Goal: Book appointment/travel/reservation

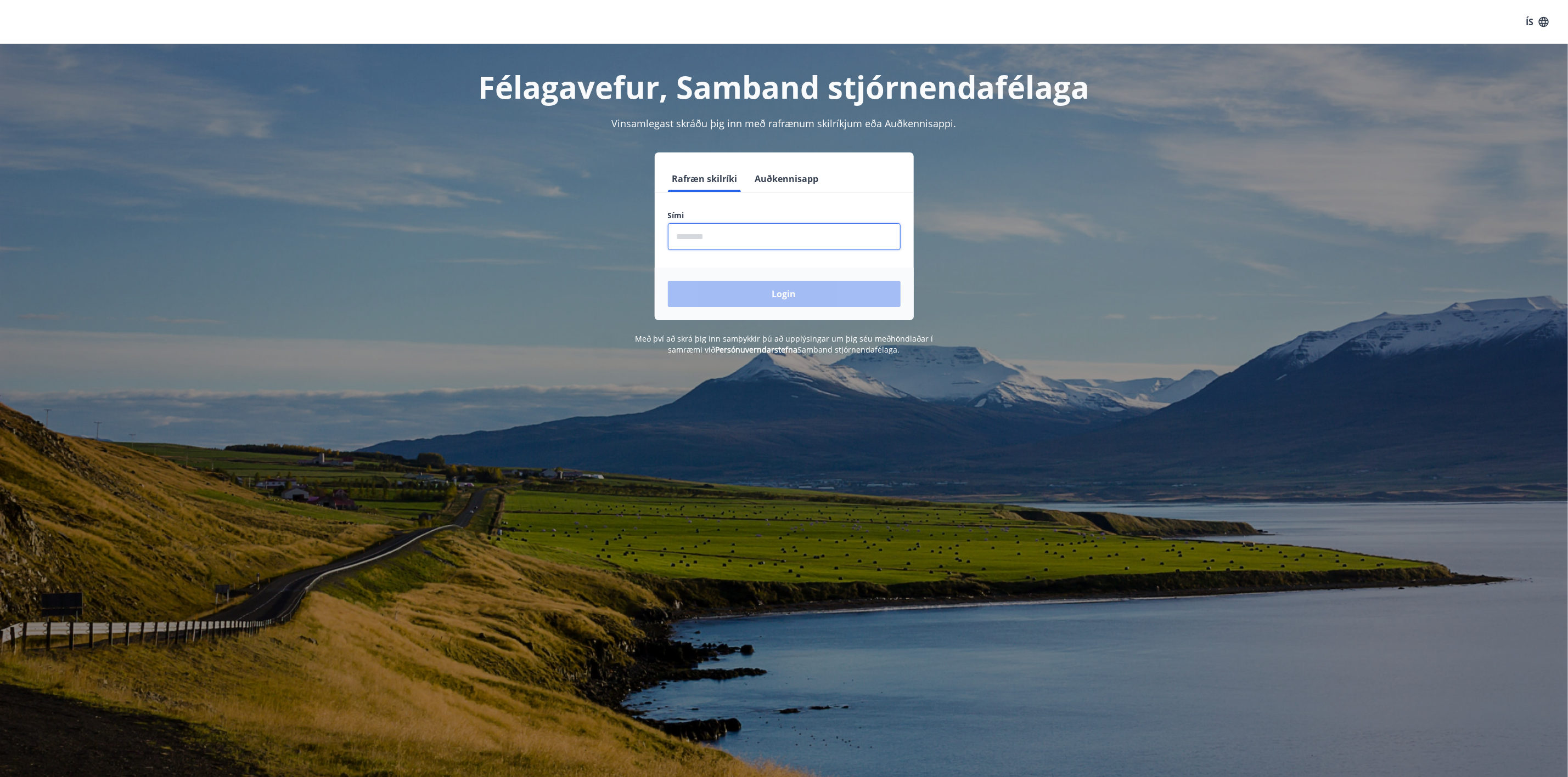
click at [710, 243] on input "phone" at bounding box center [784, 236] width 233 height 26
type input "********"
click at [812, 293] on button "Login" at bounding box center [784, 294] width 233 height 26
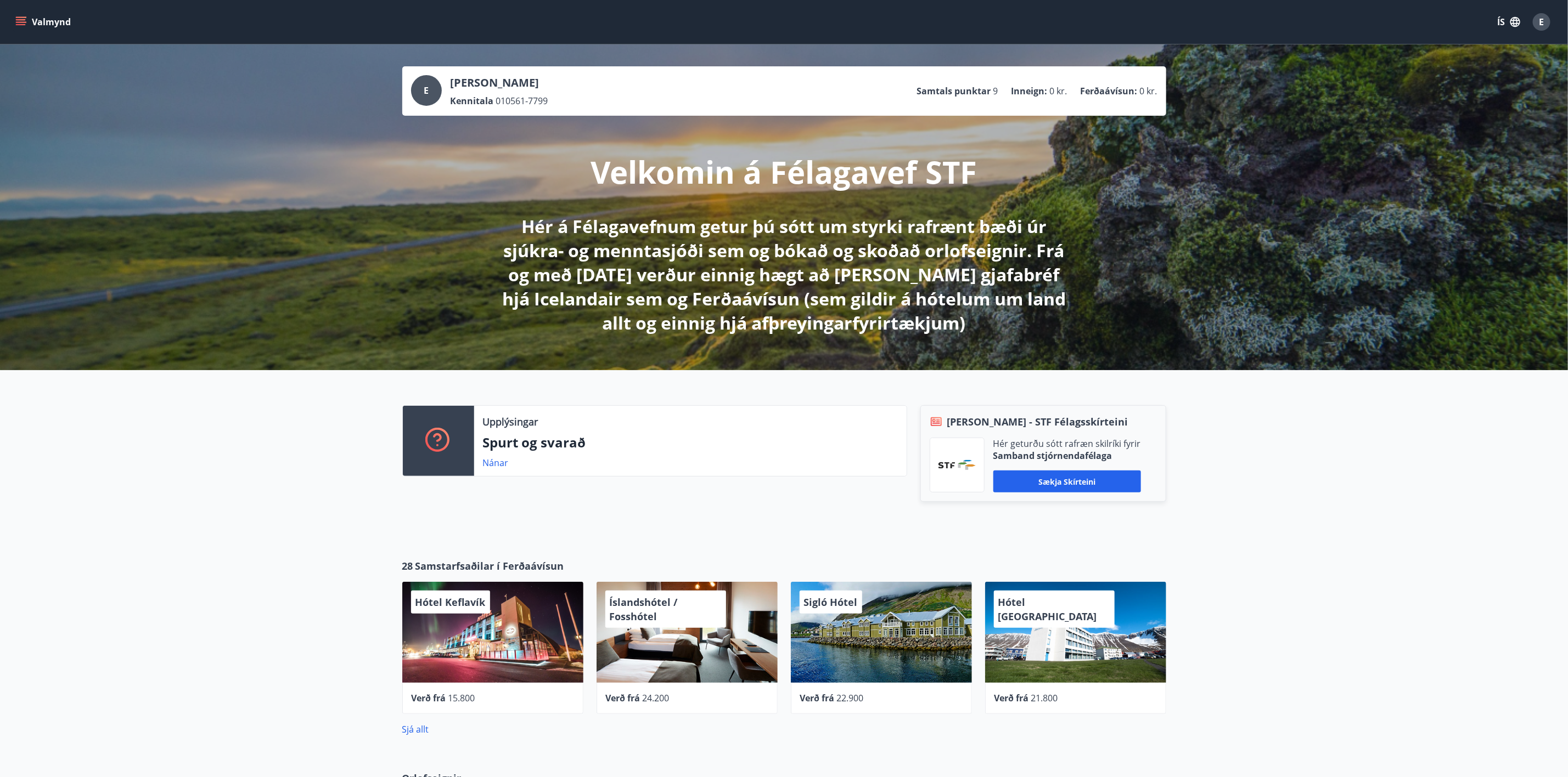
click at [47, 20] on button "Valmynd" at bounding box center [44, 22] width 62 height 20
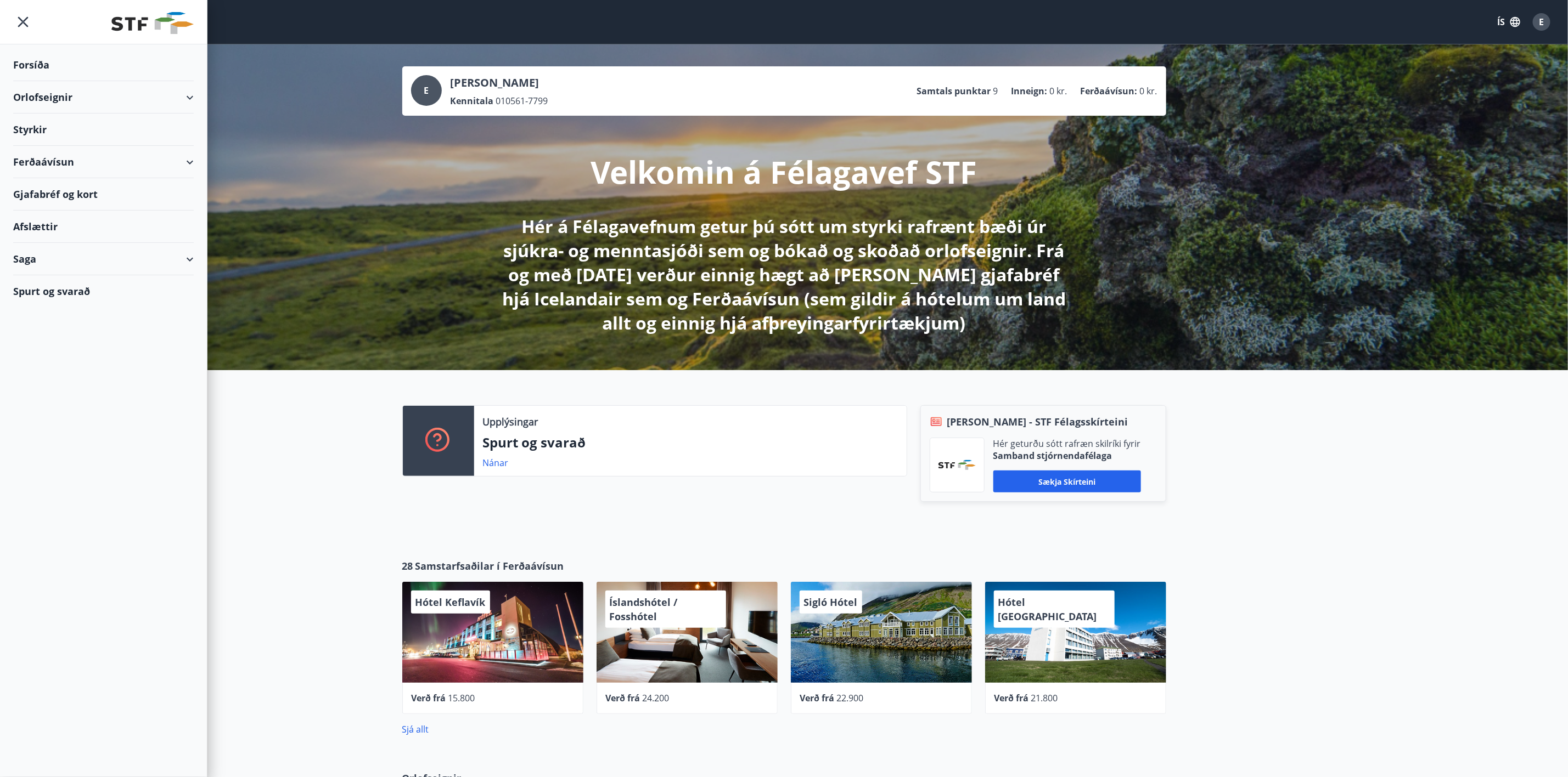
click at [61, 94] on div "Orlofseignir" at bounding box center [103, 97] width 181 height 32
click at [65, 149] on div "Bókunardagatal" at bounding box center [103, 148] width 163 height 23
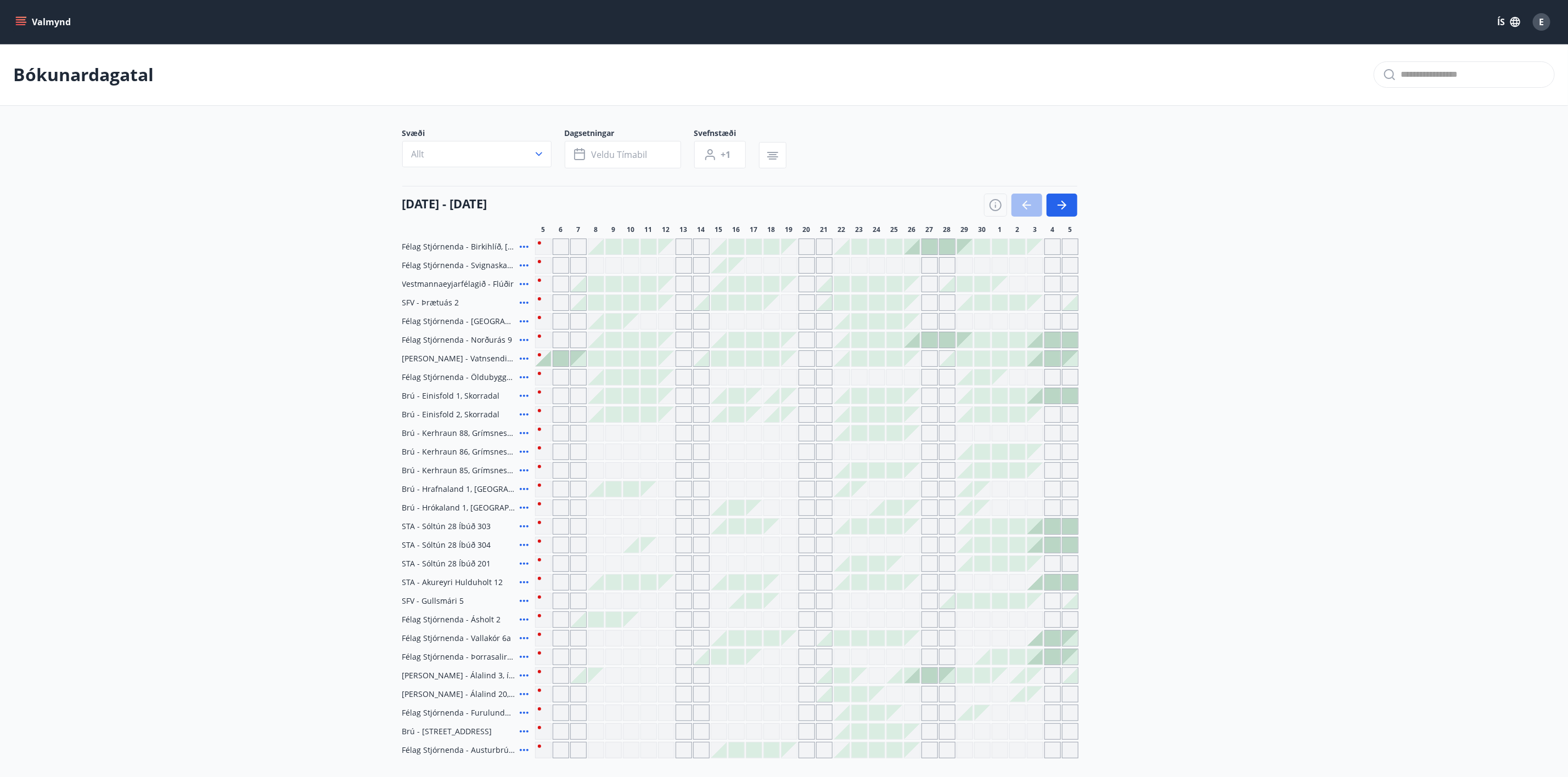
click at [23, 23] on icon "menu" at bounding box center [21, 22] width 11 height 11
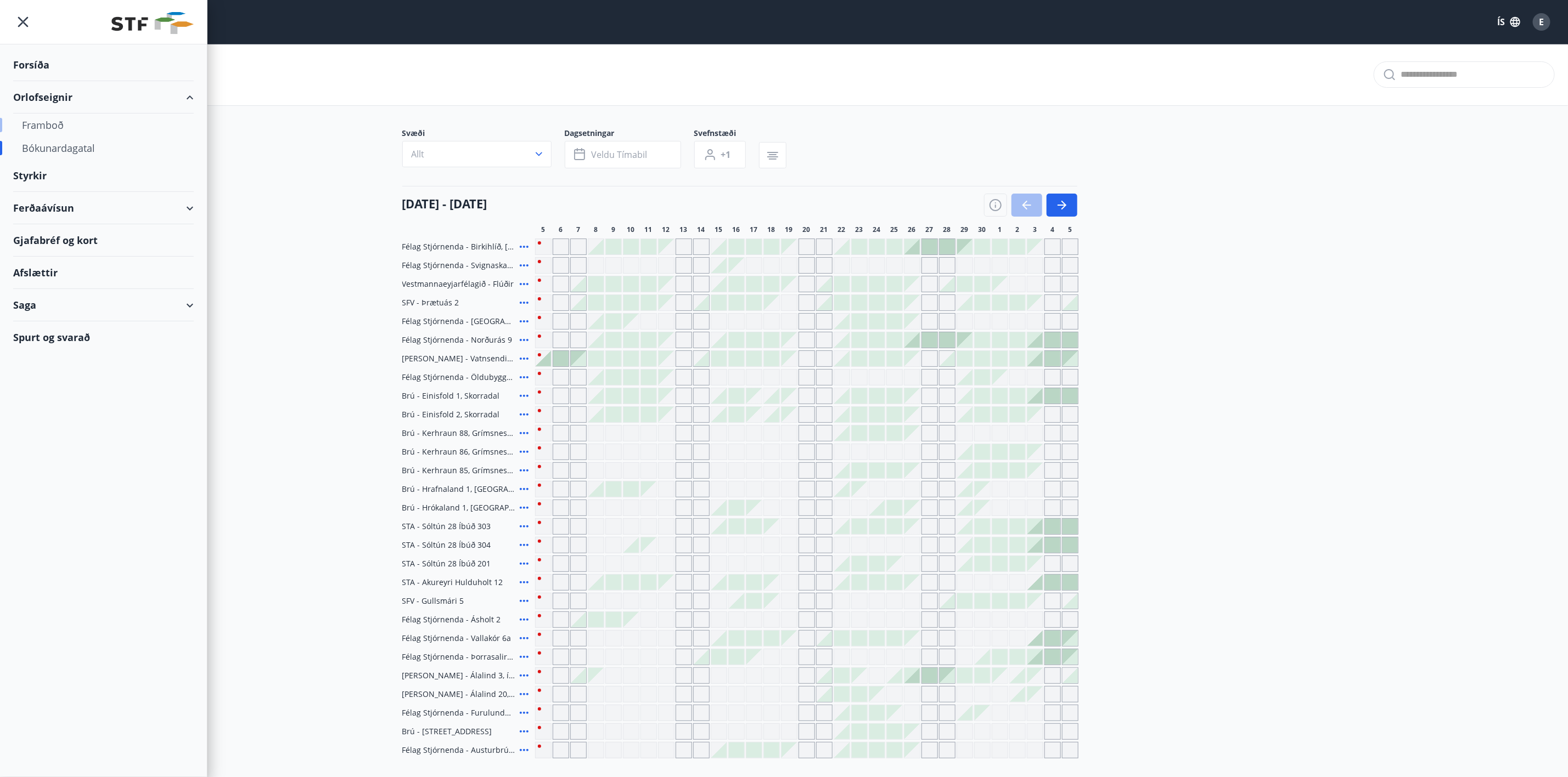
click at [56, 122] on div "Framboð" at bounding box center [103, 125] width 163 height 23
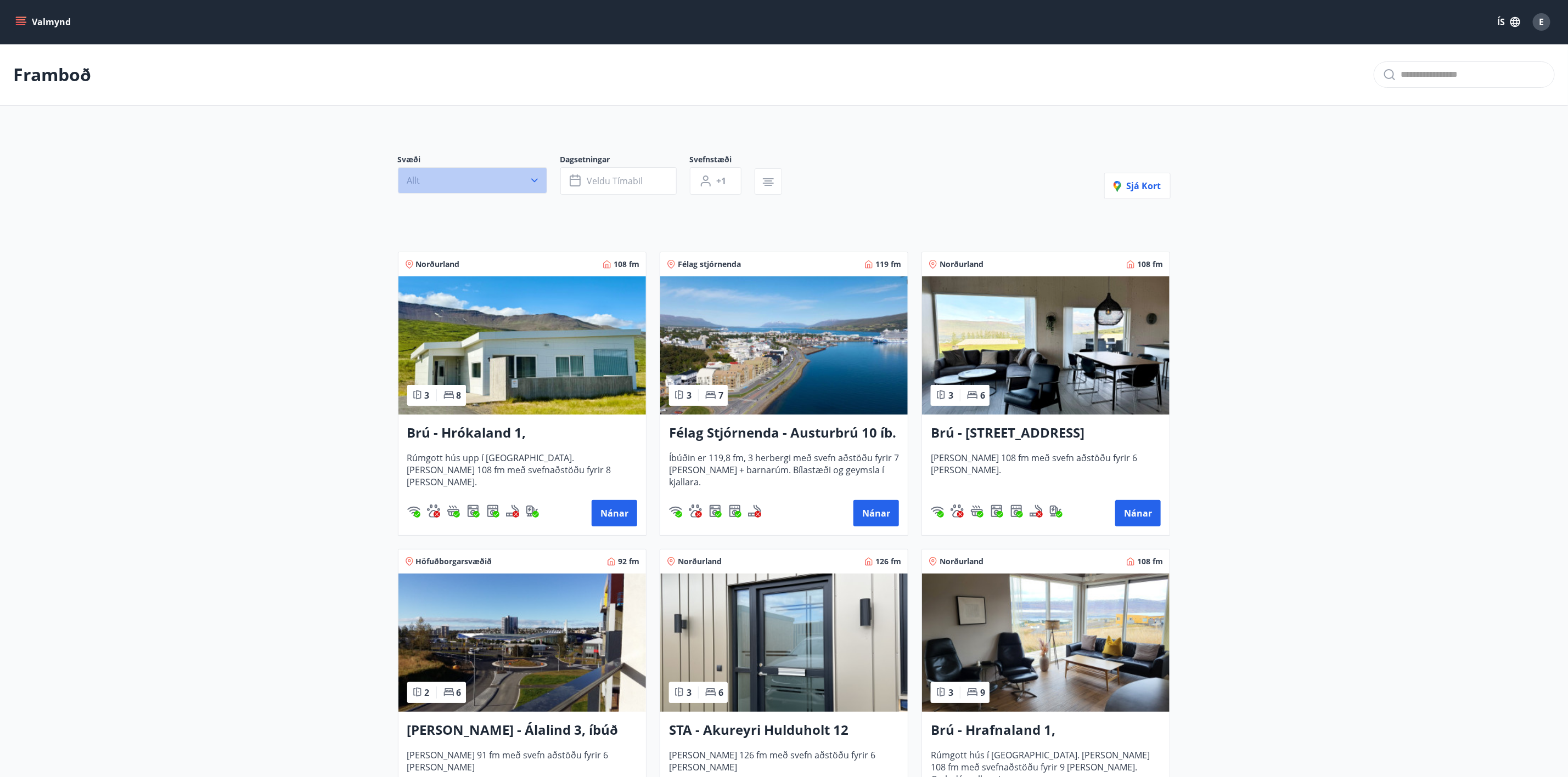
click at [536, 181] on icon "button" at bounding box center [535, 181] width 11 height 11
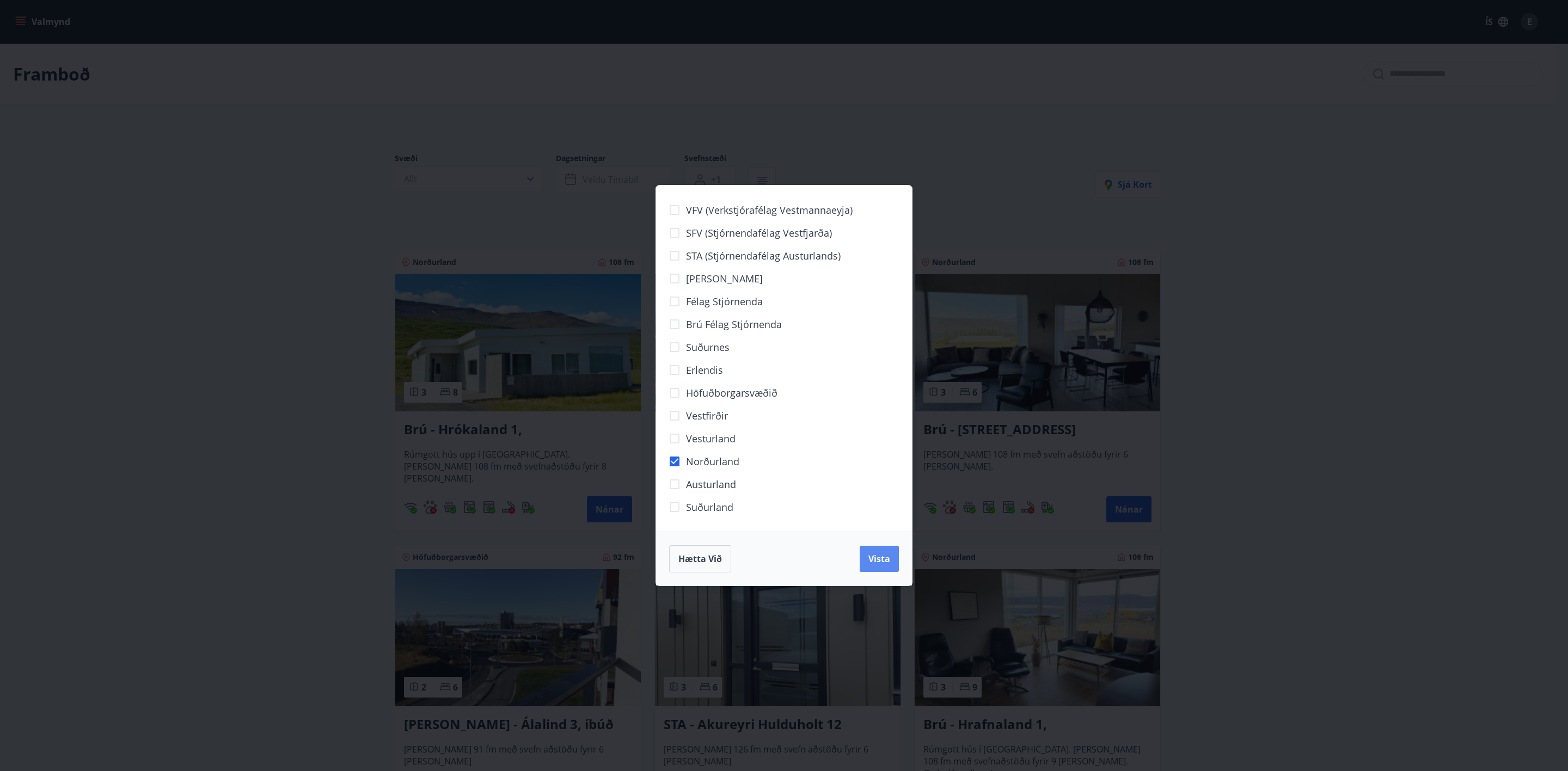
click at [863, 564] on button "Vista" at bounding box center [879, 558] width 39 height 26
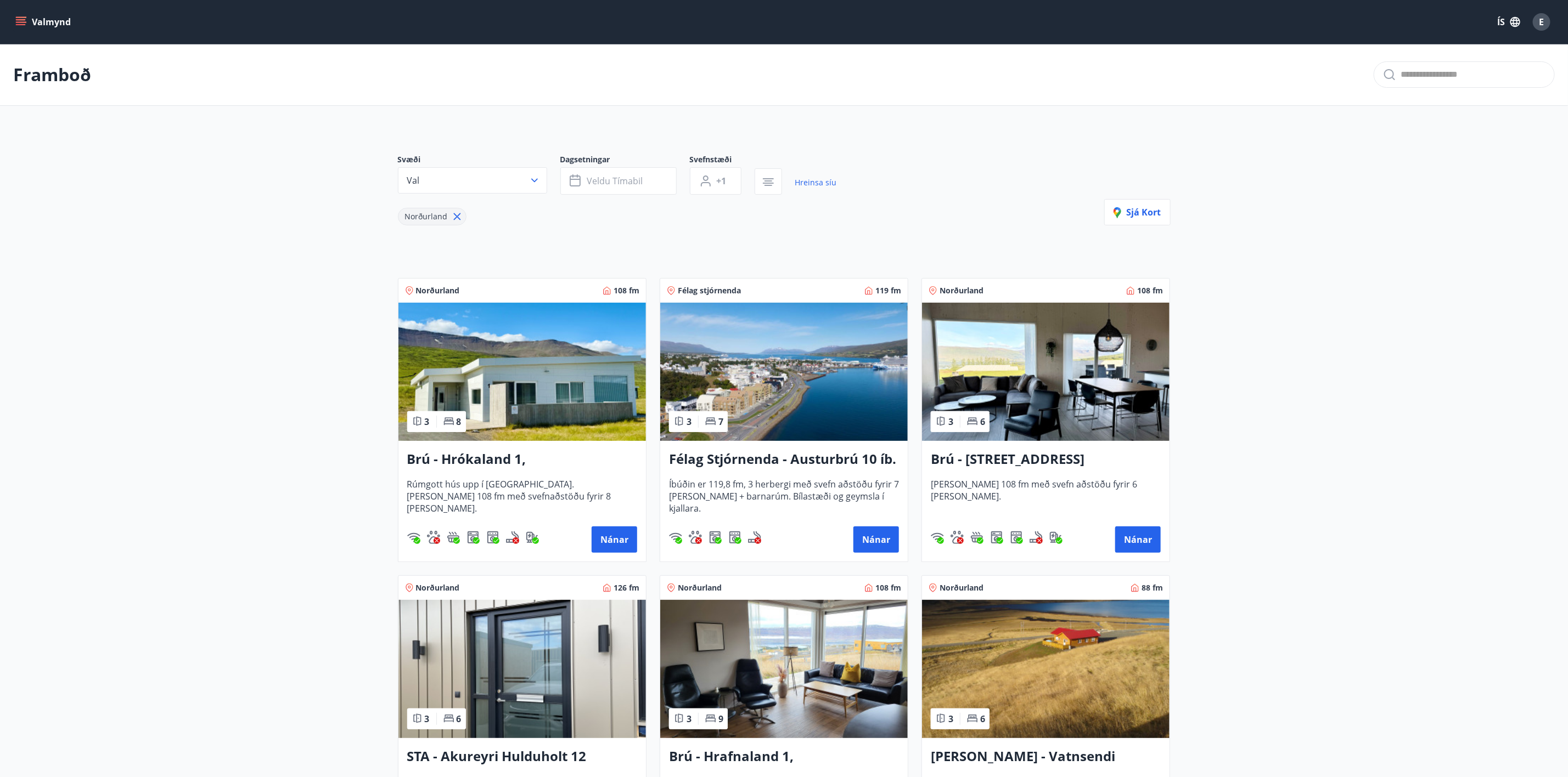
click at [522, 406] on img at bounding box center [522, 372] width 247 height 139
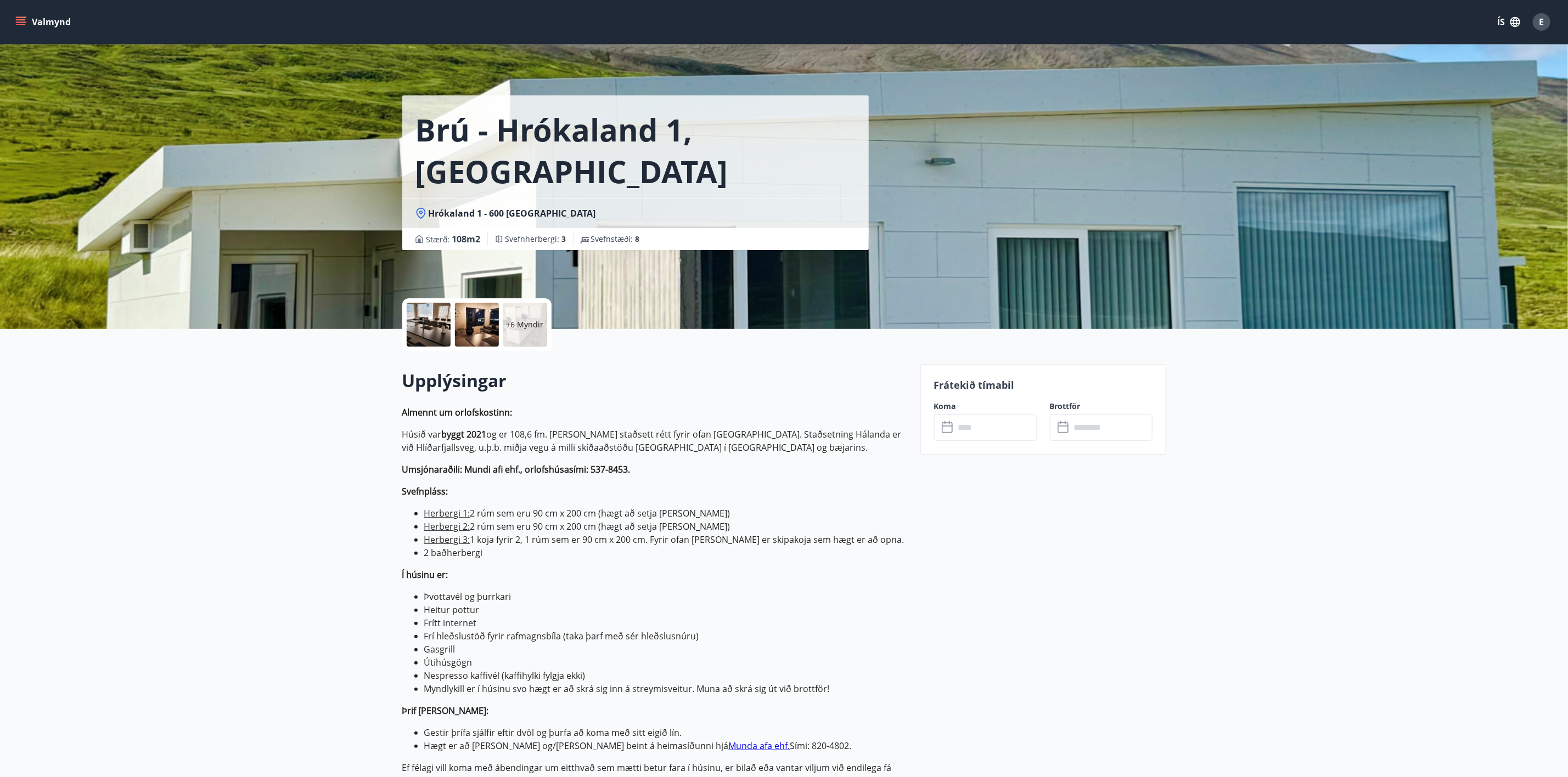
click at [957, 430] on input "text" at bounding box center [996, 427] width 82 height 26
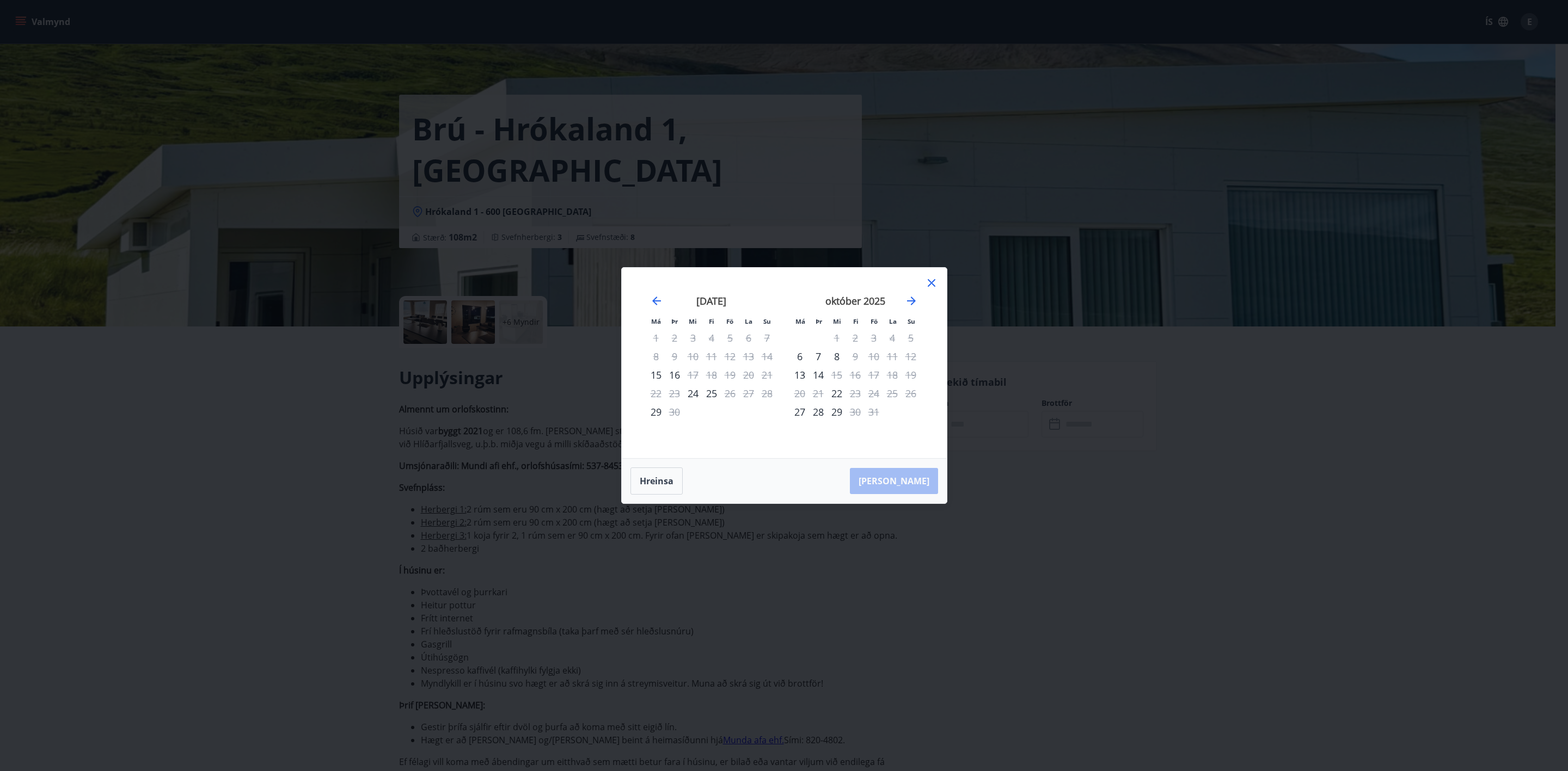
click at [929, 280] on icon at bounding box center [932, 283] width 7 height 7
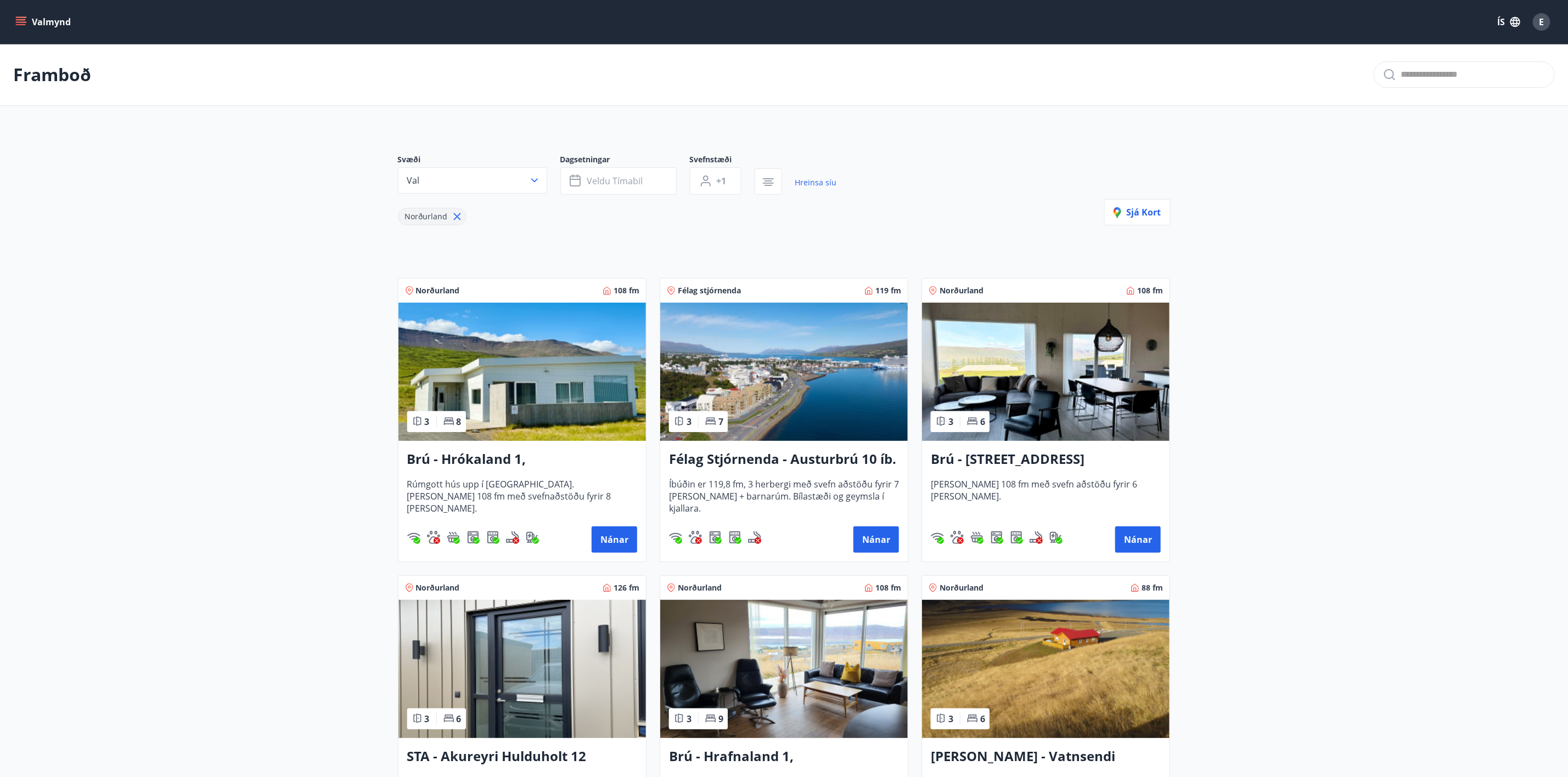
click at [1048, 461] on h3 "Brú - [STREET_ADDRESS]" at bounding box center [1045, 460] width 230 height 20
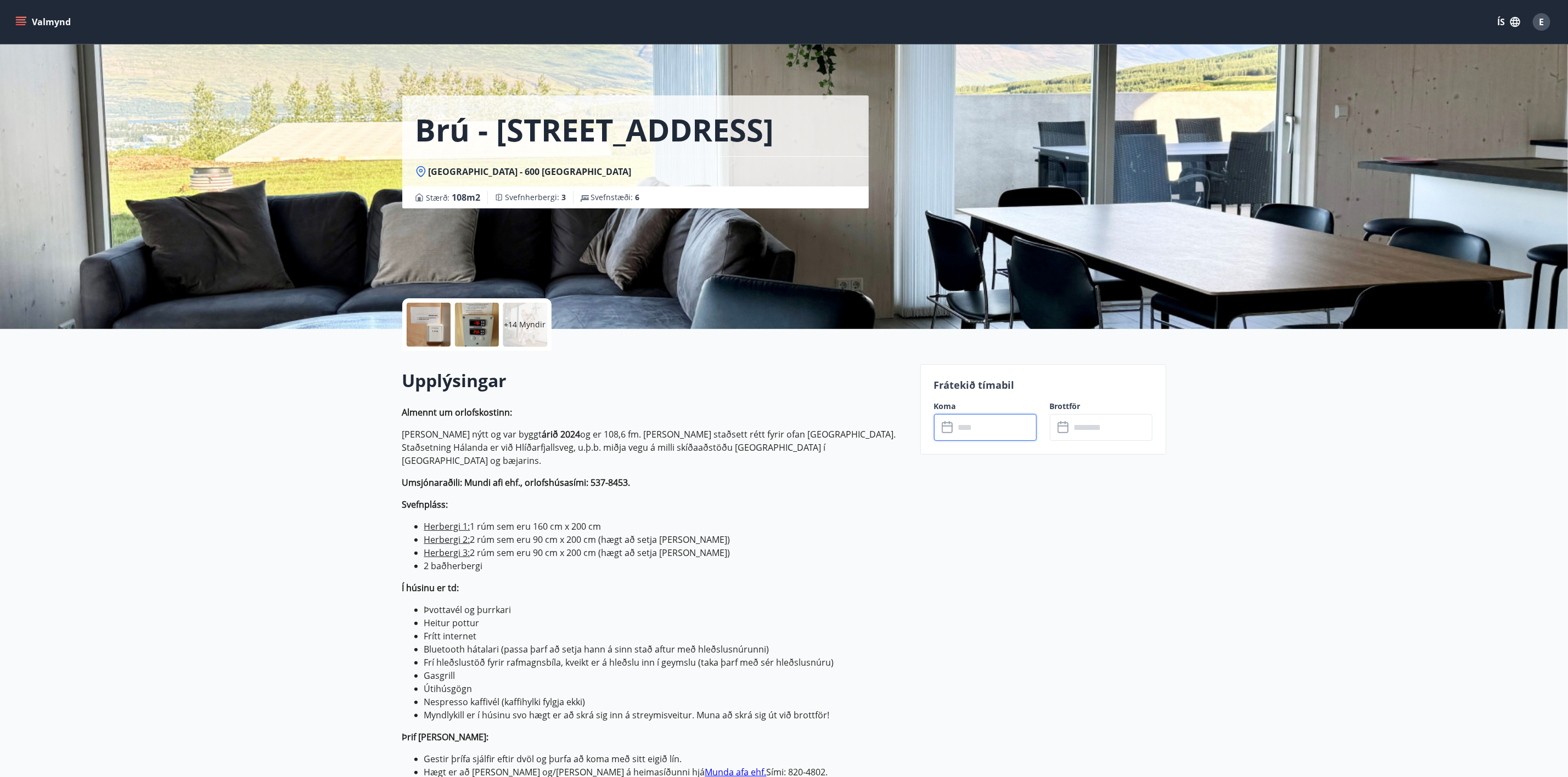
click at [968, 431] on input "text" at bounding box center [996, 427] width 82 height 26
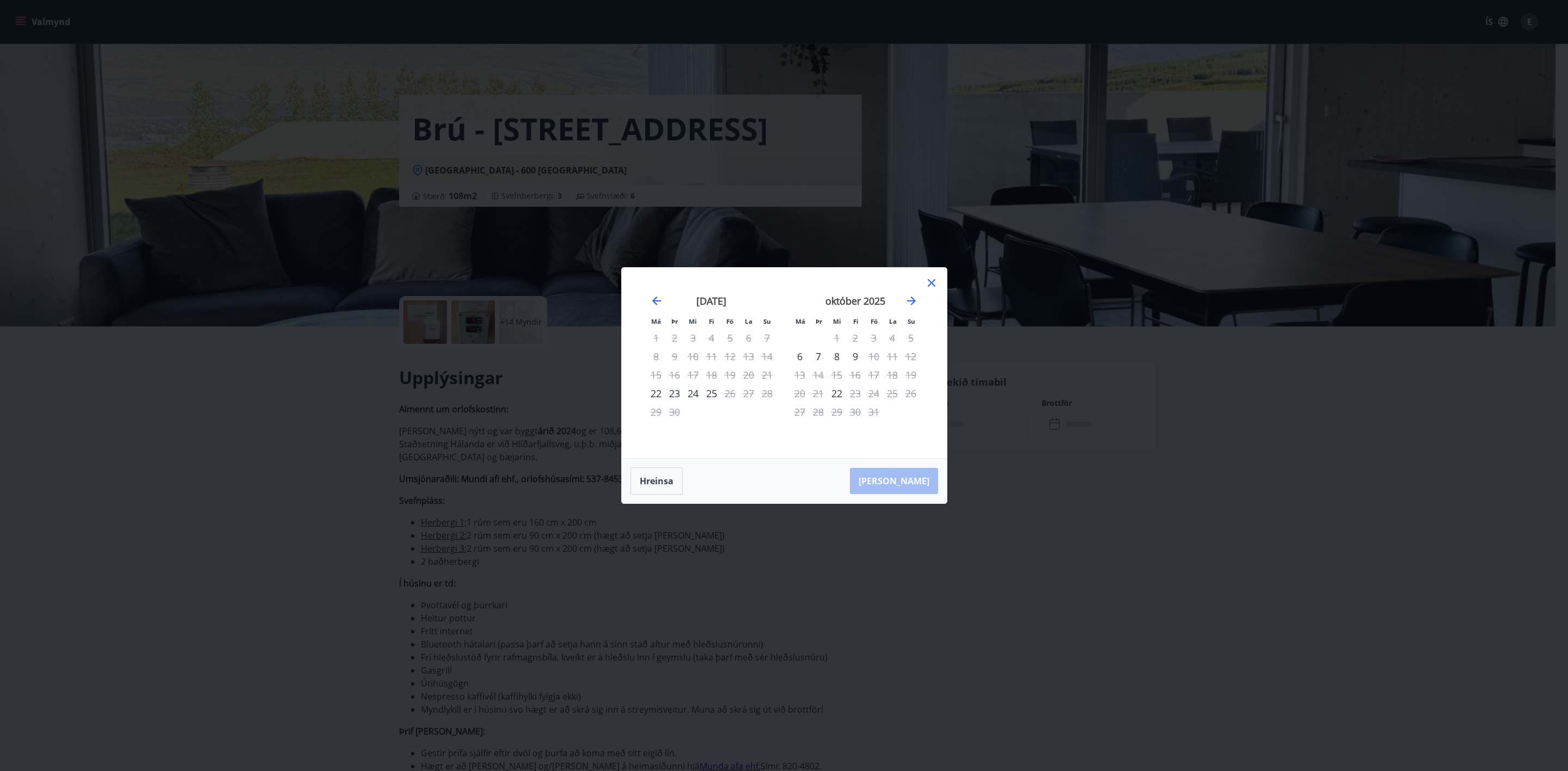
click at [940, 286] on div "Má Þr Mi Fi Fö La Su Má Þr Mi Fi Fö La Su [DATE] 1 2 3 4 5 6 7 8 9 10 11 12 13 …" at bounding box center [784, 363] width 325 height 191
click at [934, 281] on icon at bounding box center [932, 283] width 13 height 13
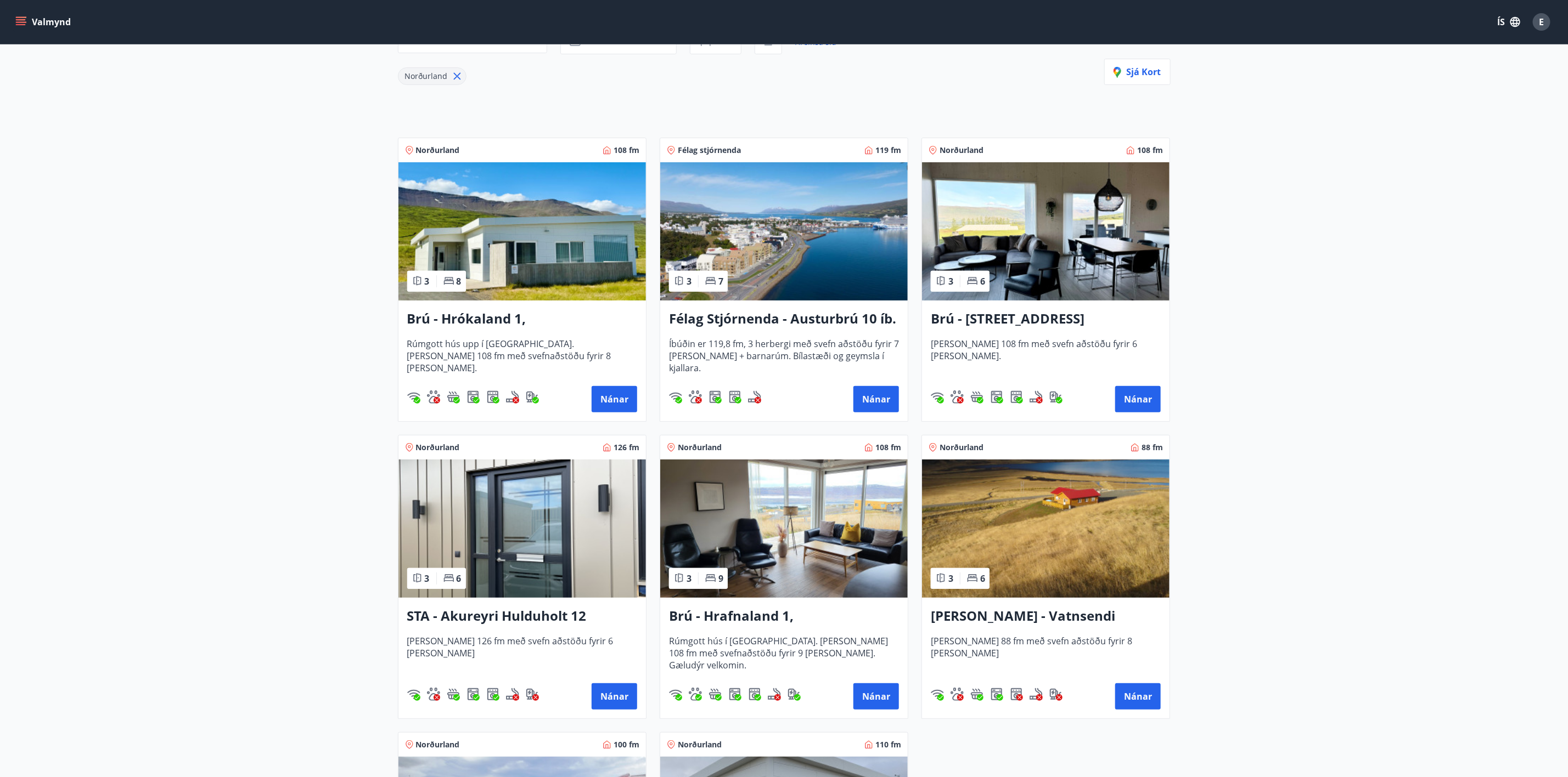
scroll to position [247, 0]
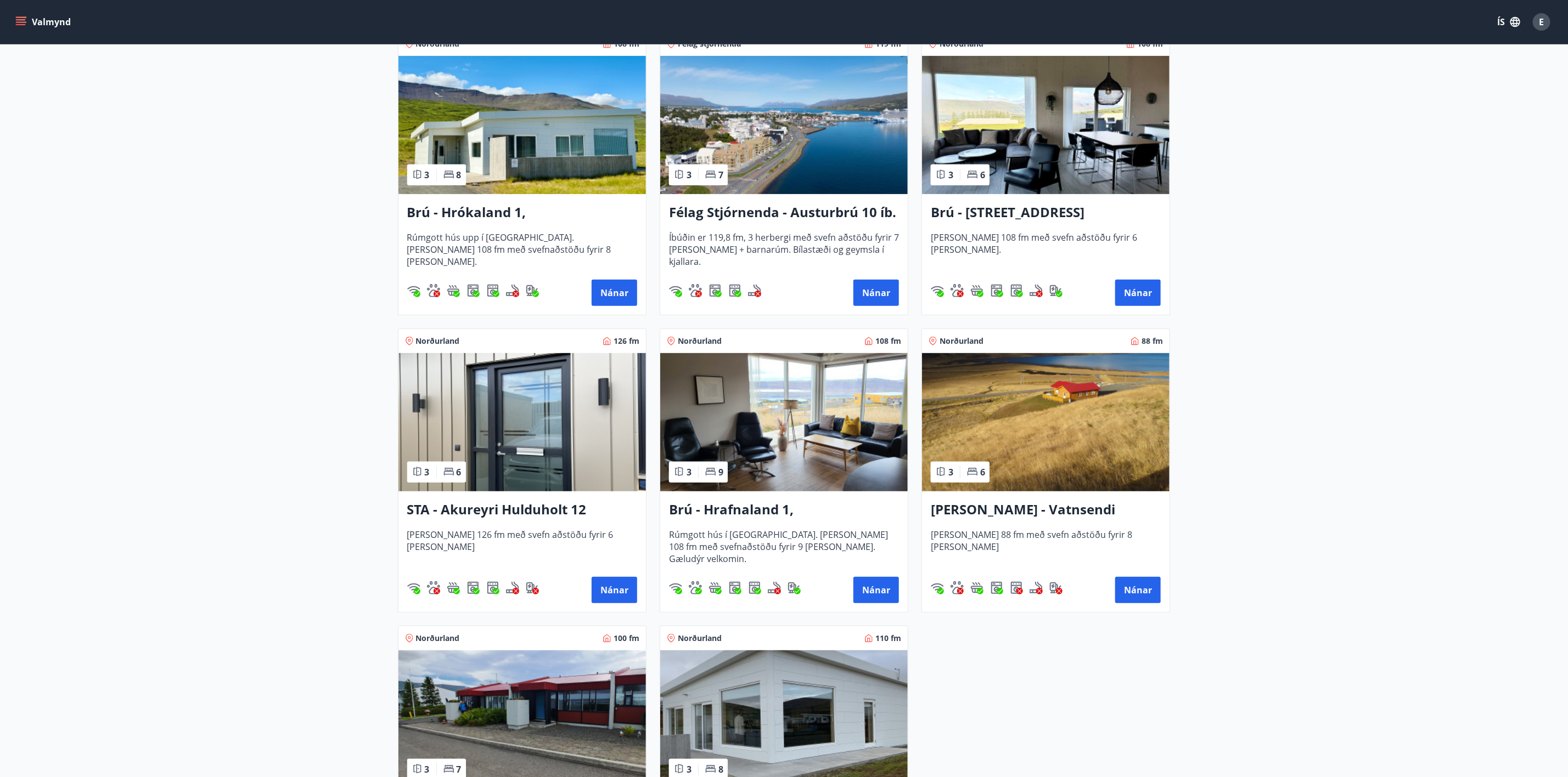
click at [801, 509] on h3 "Brú - Hrafnaland 1, [GEOGRAPHIC_DATA] (gæludýr velkomin)" at bounding box center [784, 511] width 230 height 20
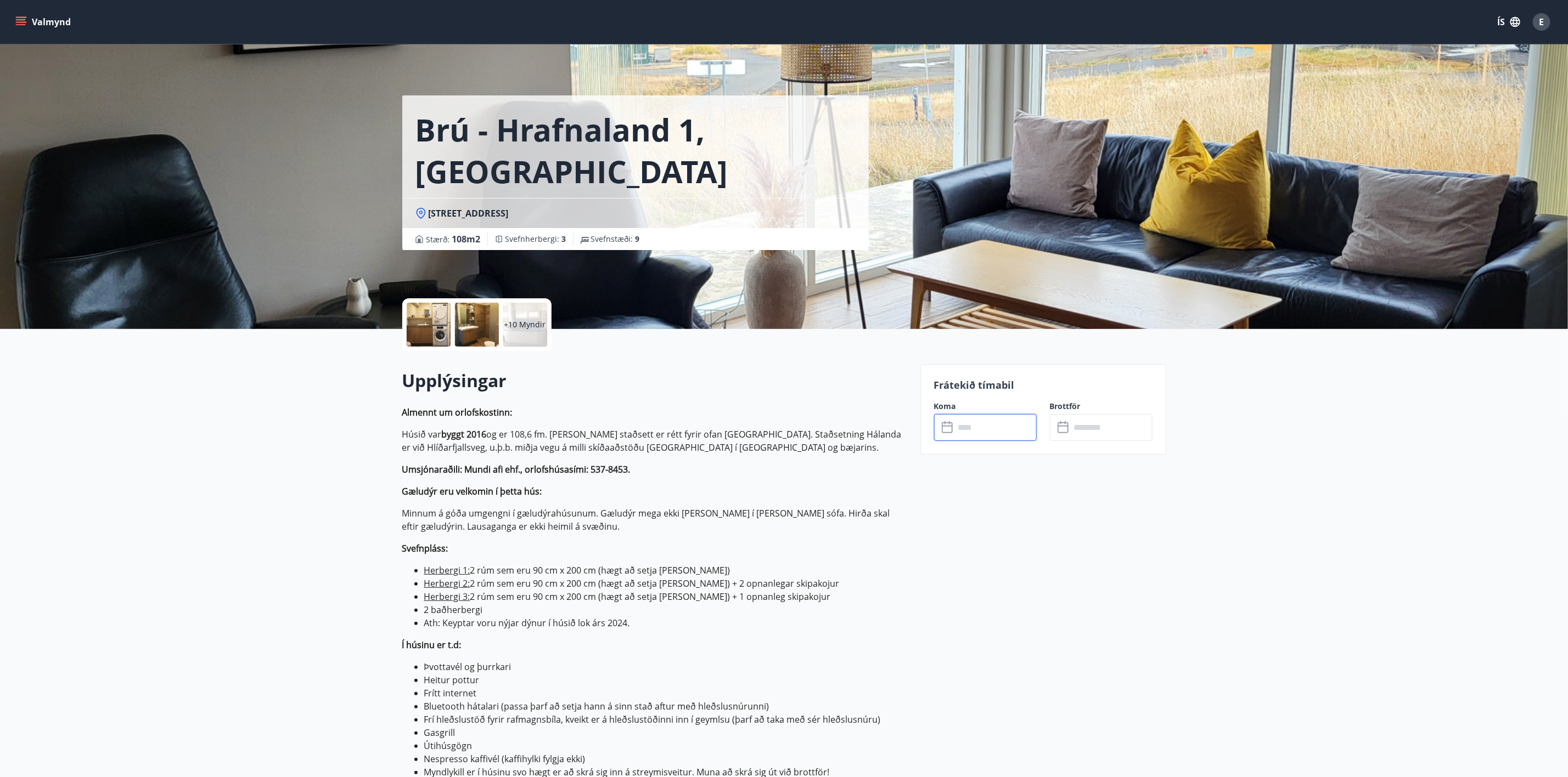
click at [970, 425] on input "text" at bounding box center [996, 427] width 82 height 26
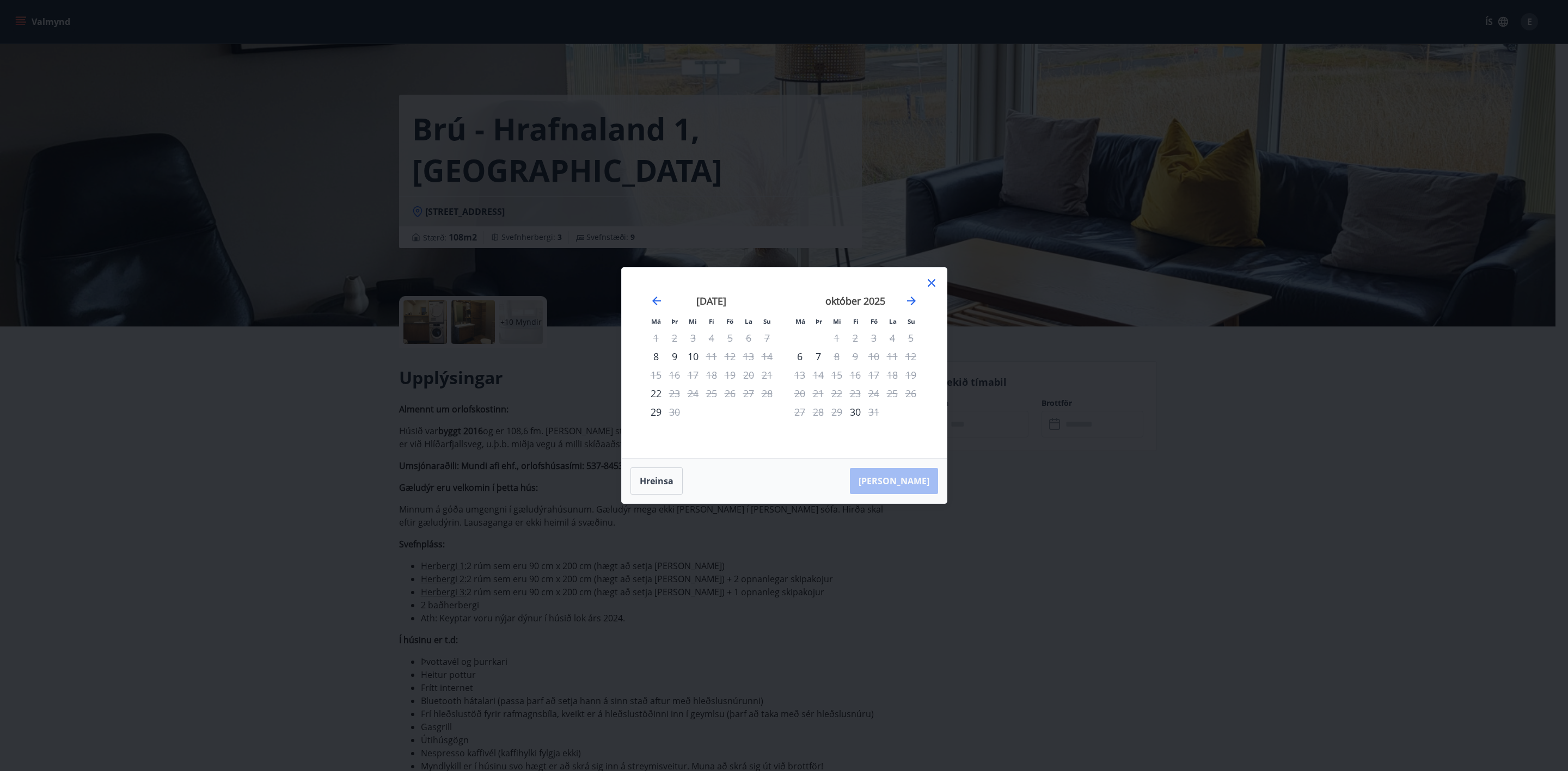
click at [934, 281] on icon at bounding box center [932, 283] width 13 height 13
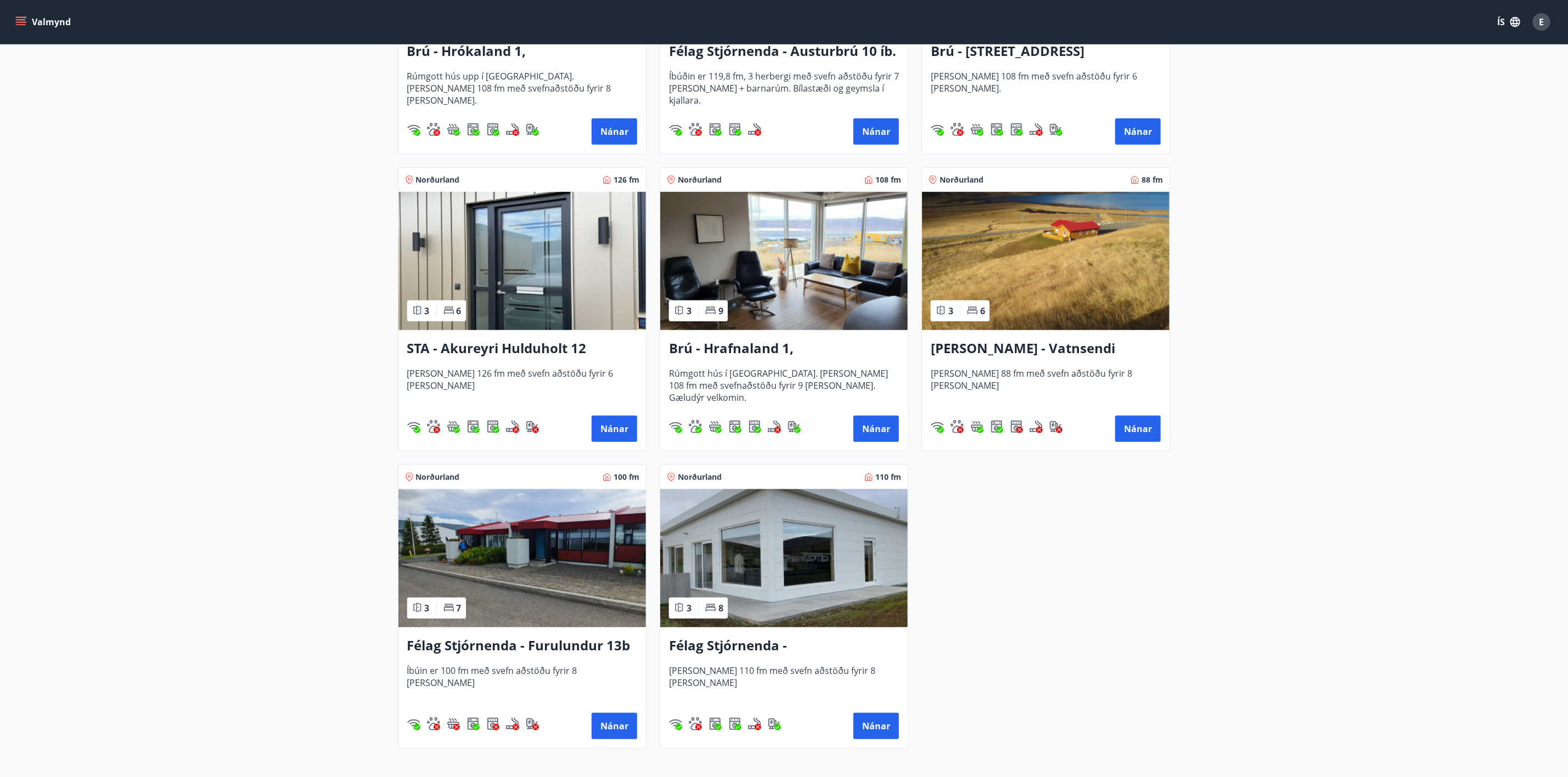
scroll to position [411, 0]
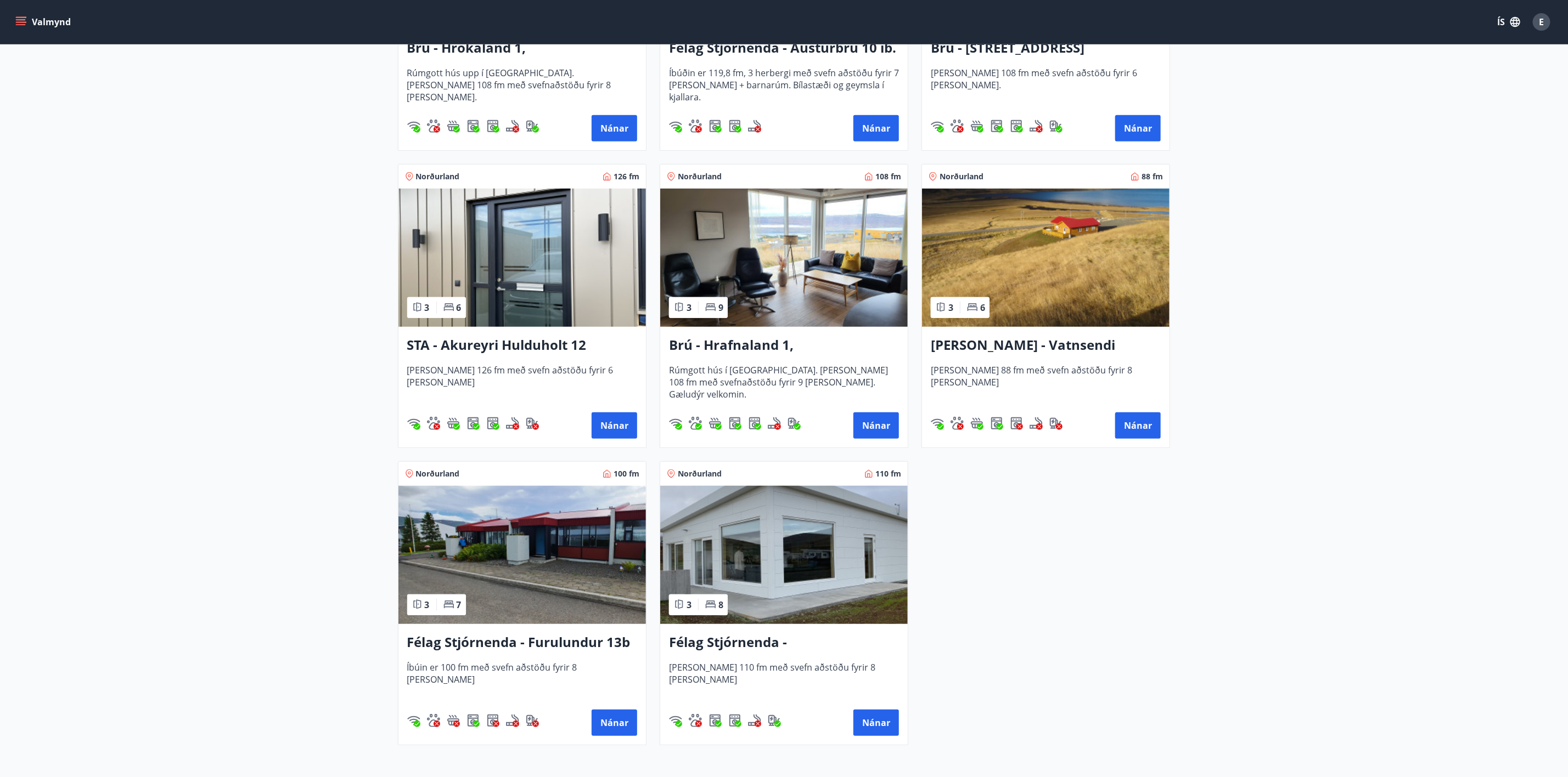
click at [785, 640] on h3 "Félag Stjórnenda - [GEOGRAPHIC_DATA] 7" at bounding box center [784, 643] width 230 height 20
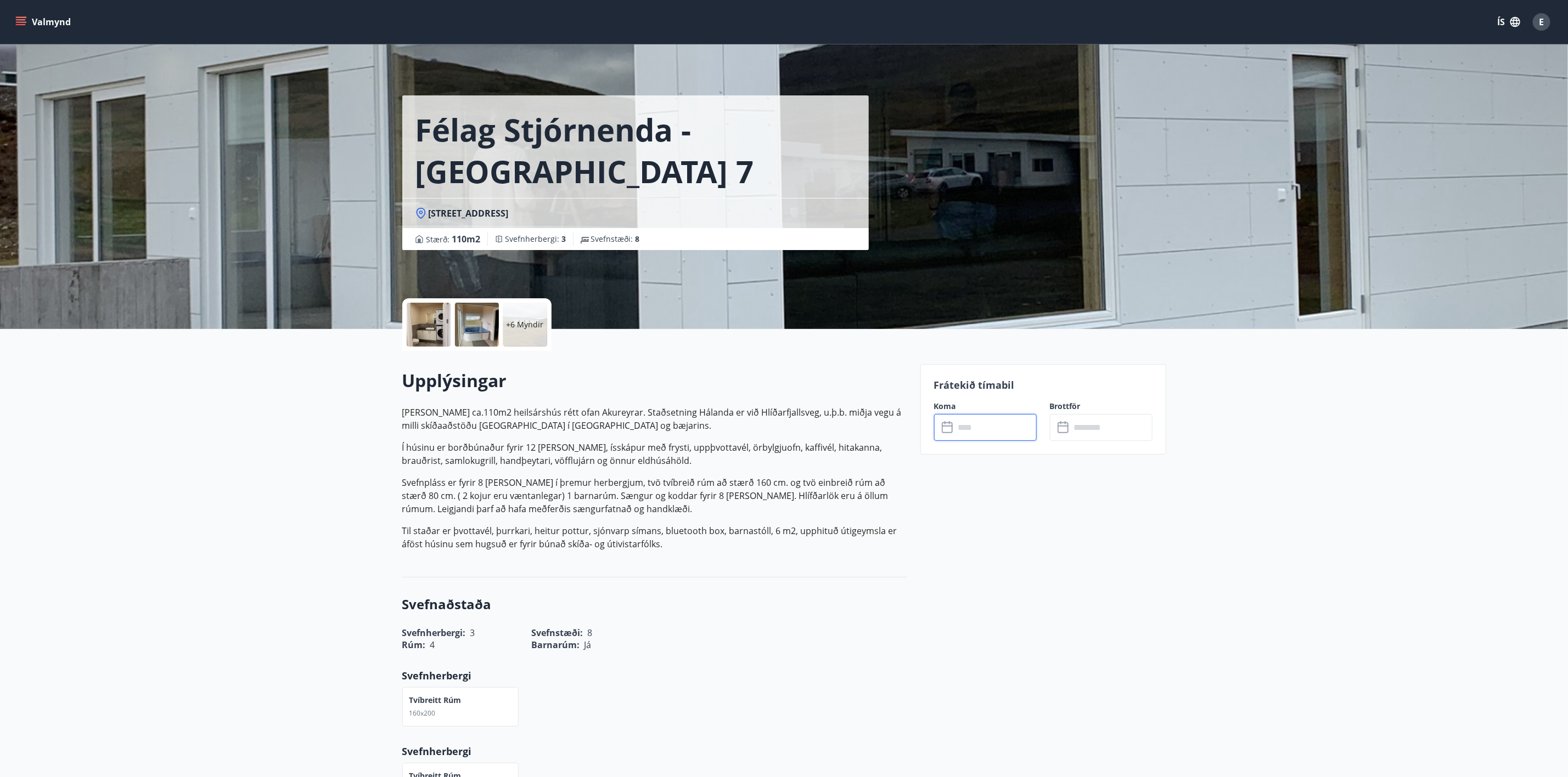
click at [992, 425] on input "text" at bounding box center [996, 427] width 82 height 26
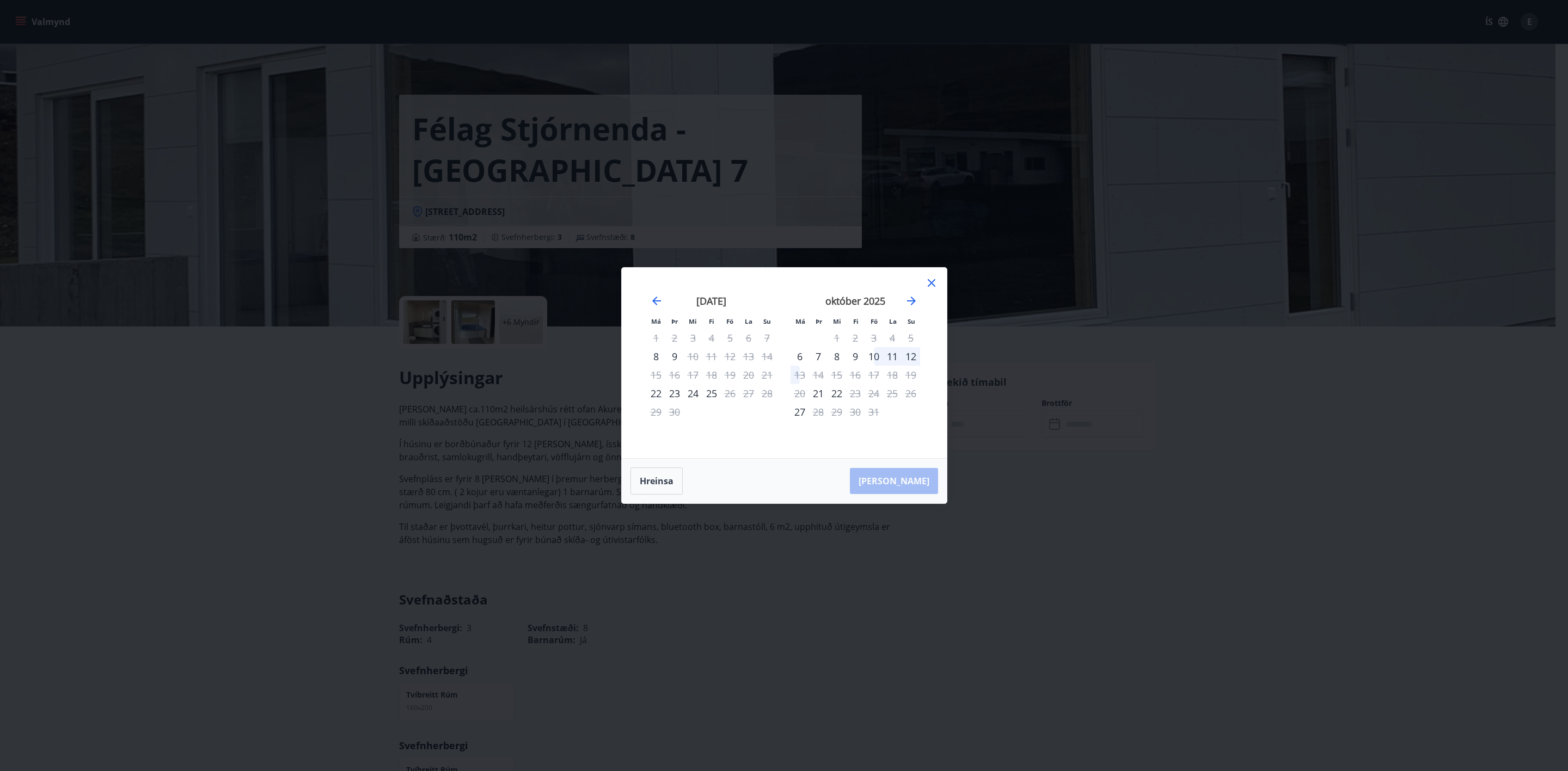
click at [934, 277] on icon at bounding box center [932, 283] width 13 height 13
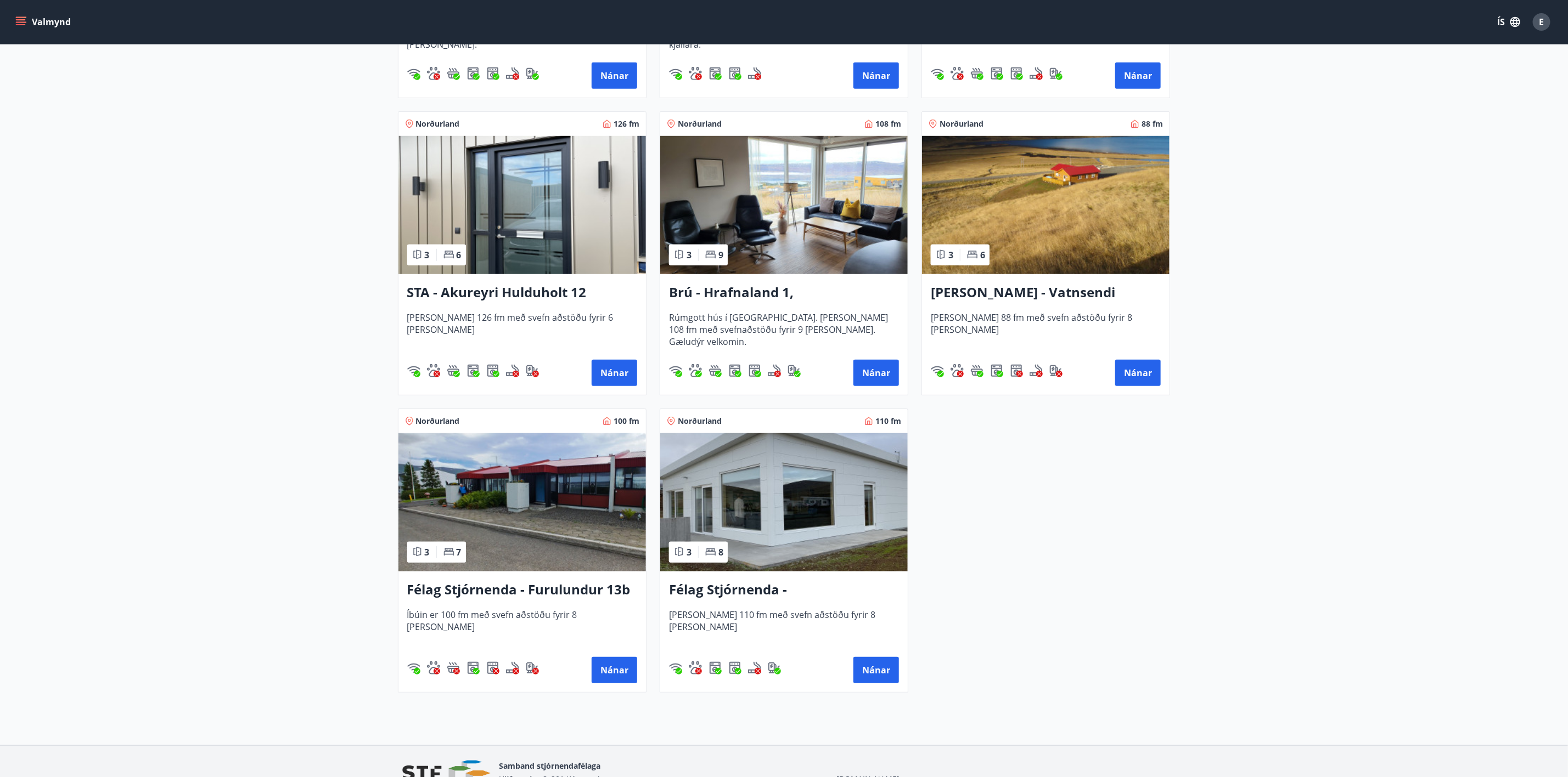
scroll to position [493, 0]
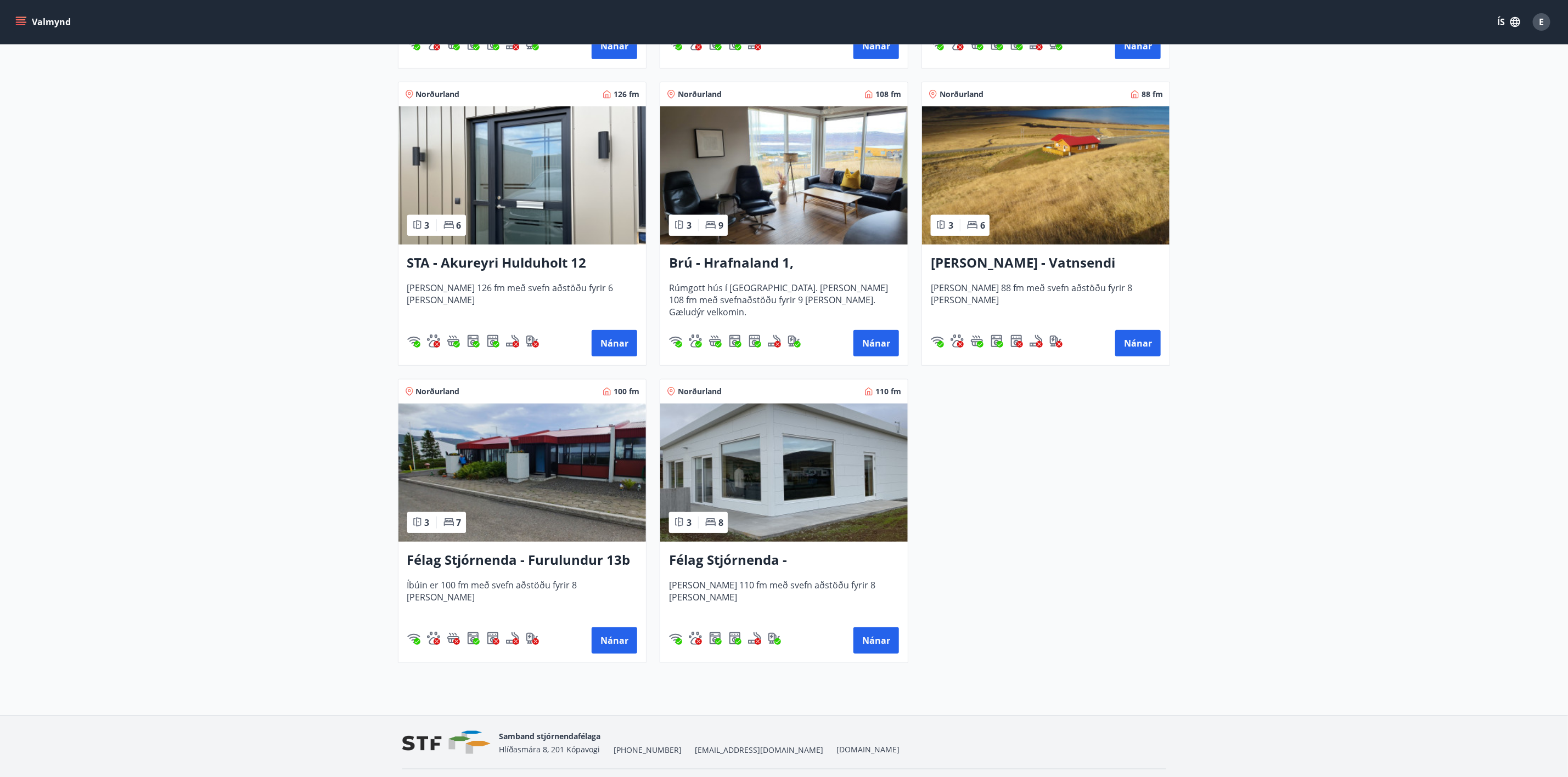
click at [555, 558] on h3 "Félag Stjórnenda - Furulundur 13b - [GEOGRAPHIC_DATA]" at bounding box center [522, 561] width 230 height 20
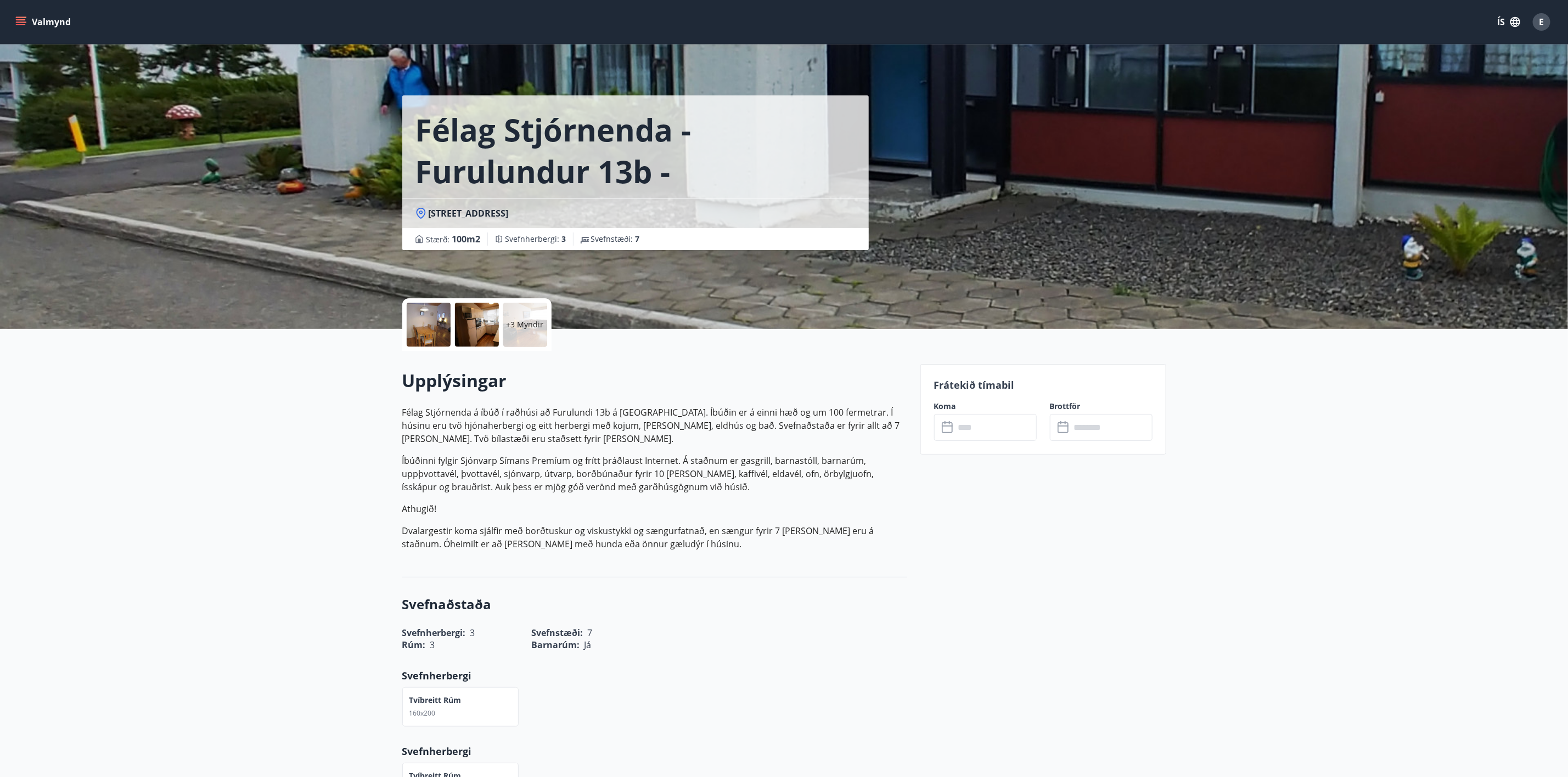
click at [963, 430] on input "text" at bounding box center [996, 427] width 82 height 26
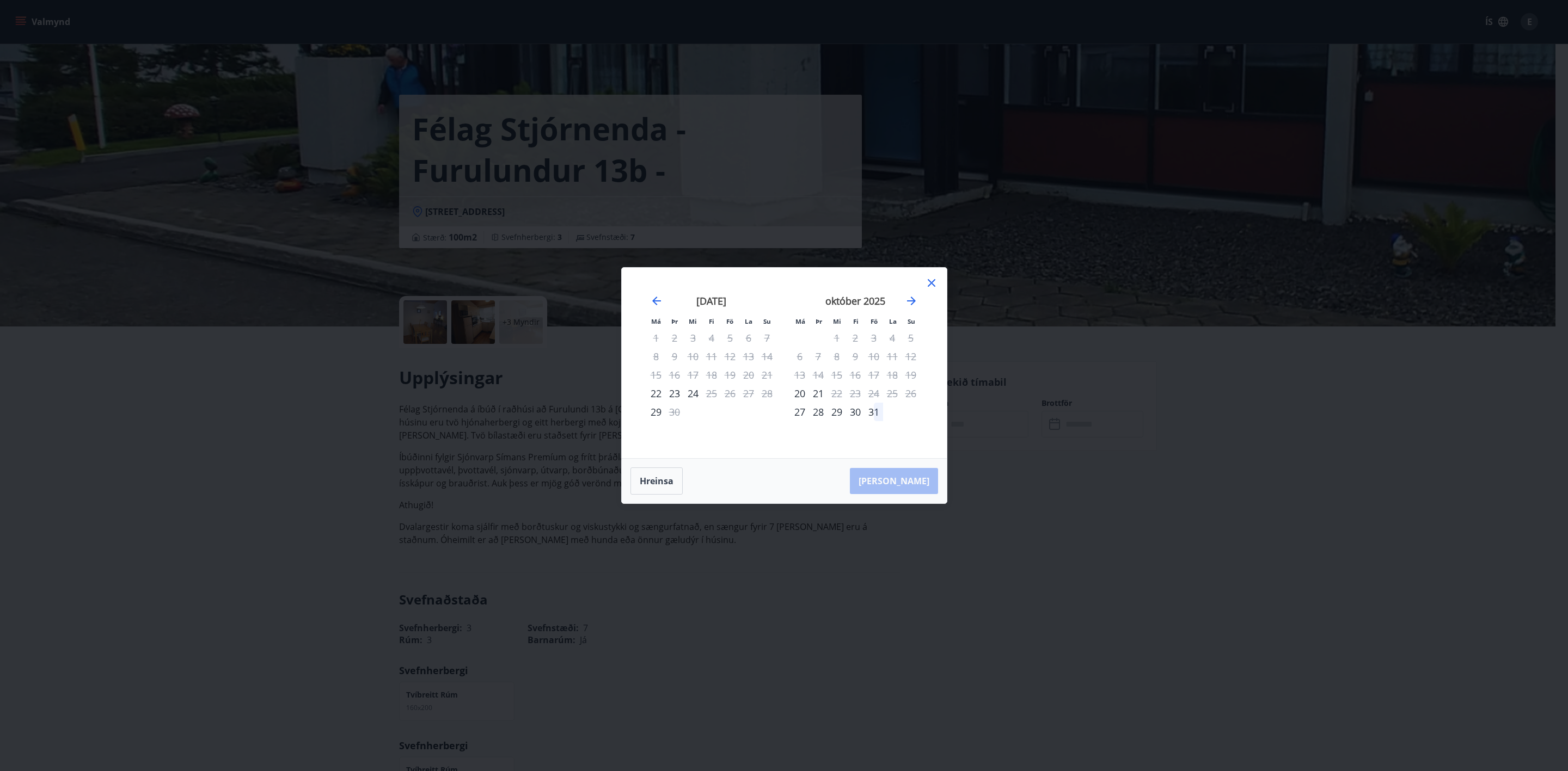
click at [935, 280] on icon at bounding box center [932, 283] width 13 height 13
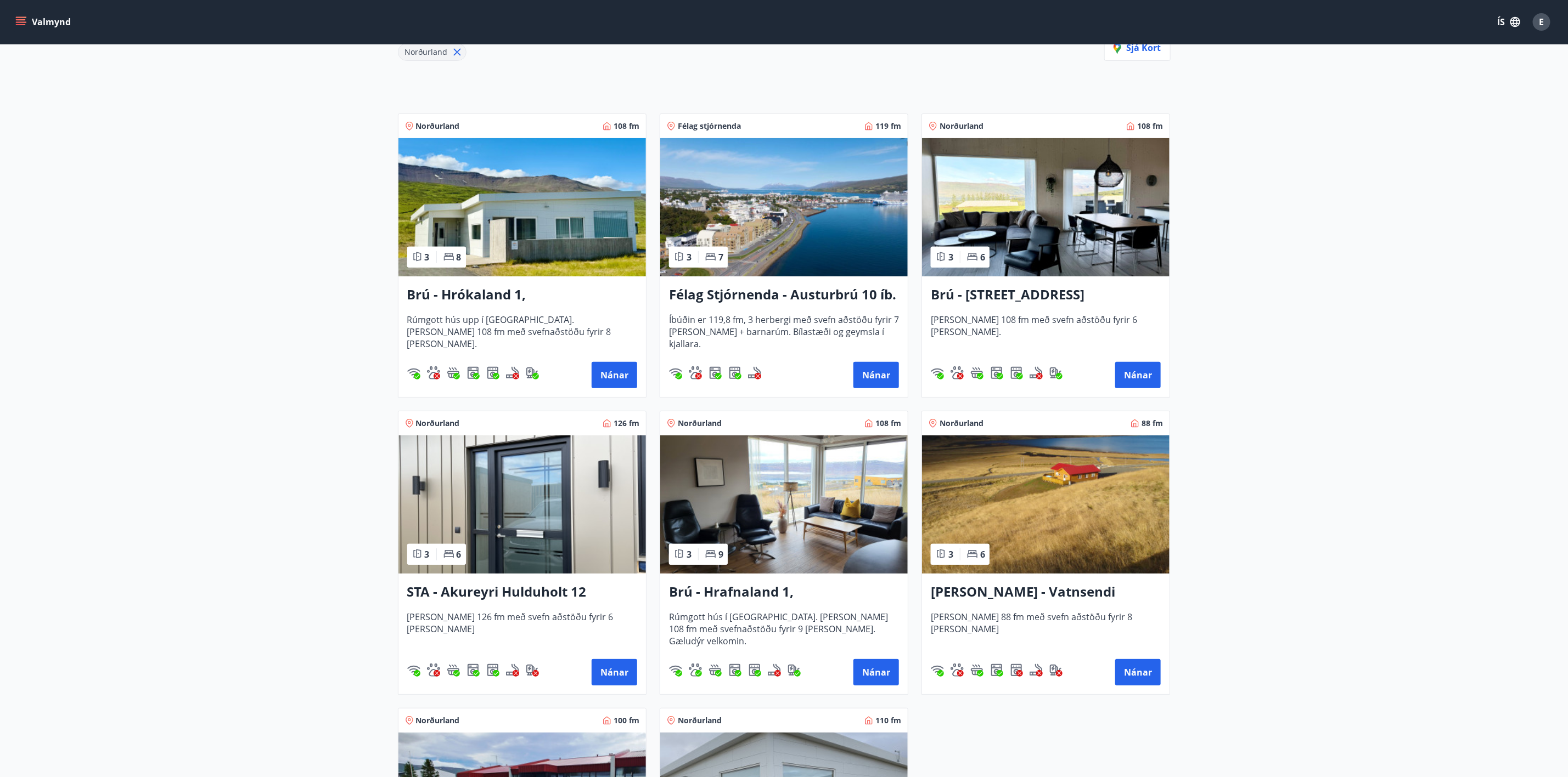
click at [540, 596] on h3 "STA - Akureyri Hulduholt 12" at bounding box center [522, 593] width 230 height 20
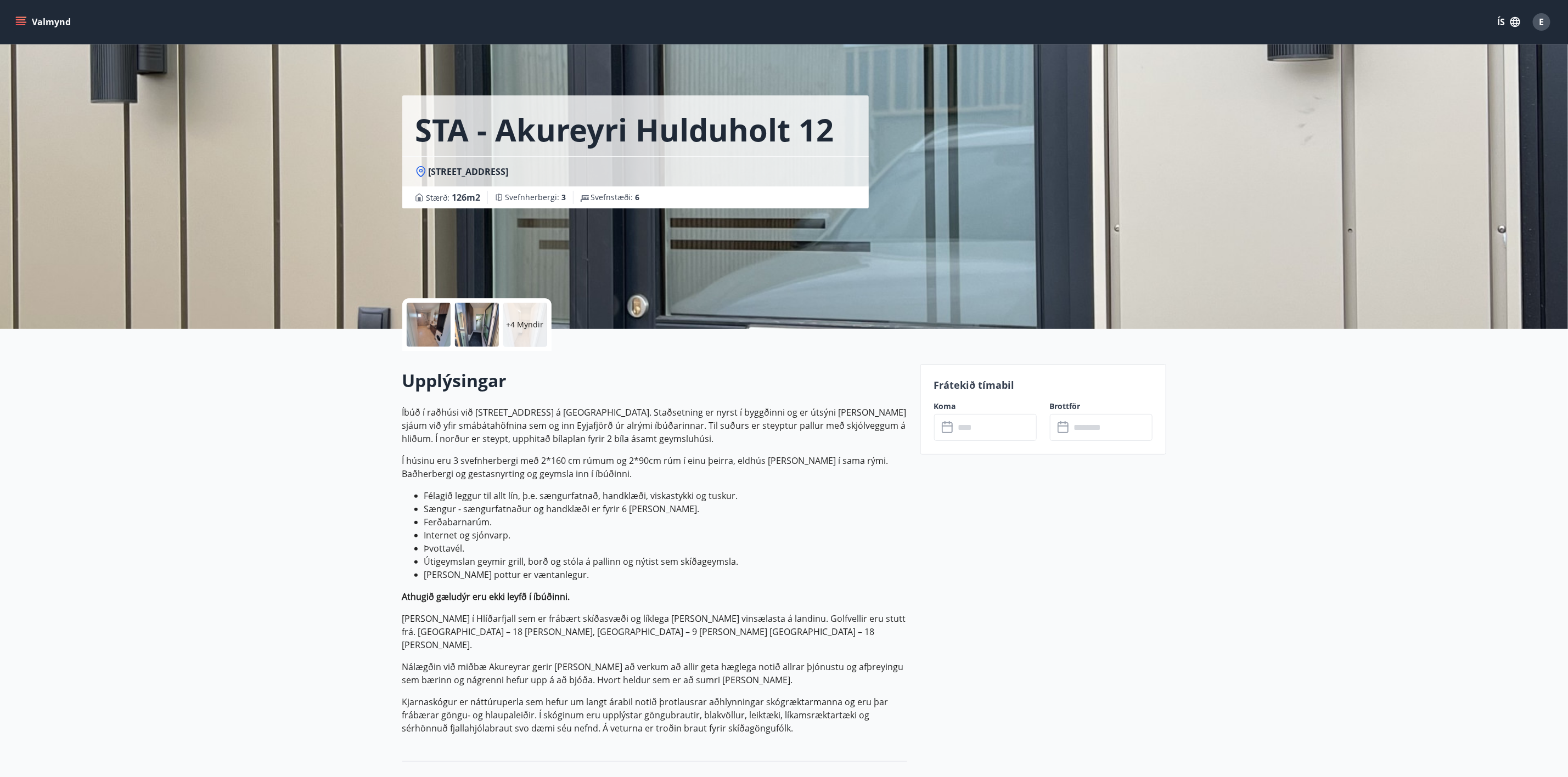
click at [955, 425] on input "text" at bounding box center [996, 427] width 82 height 26
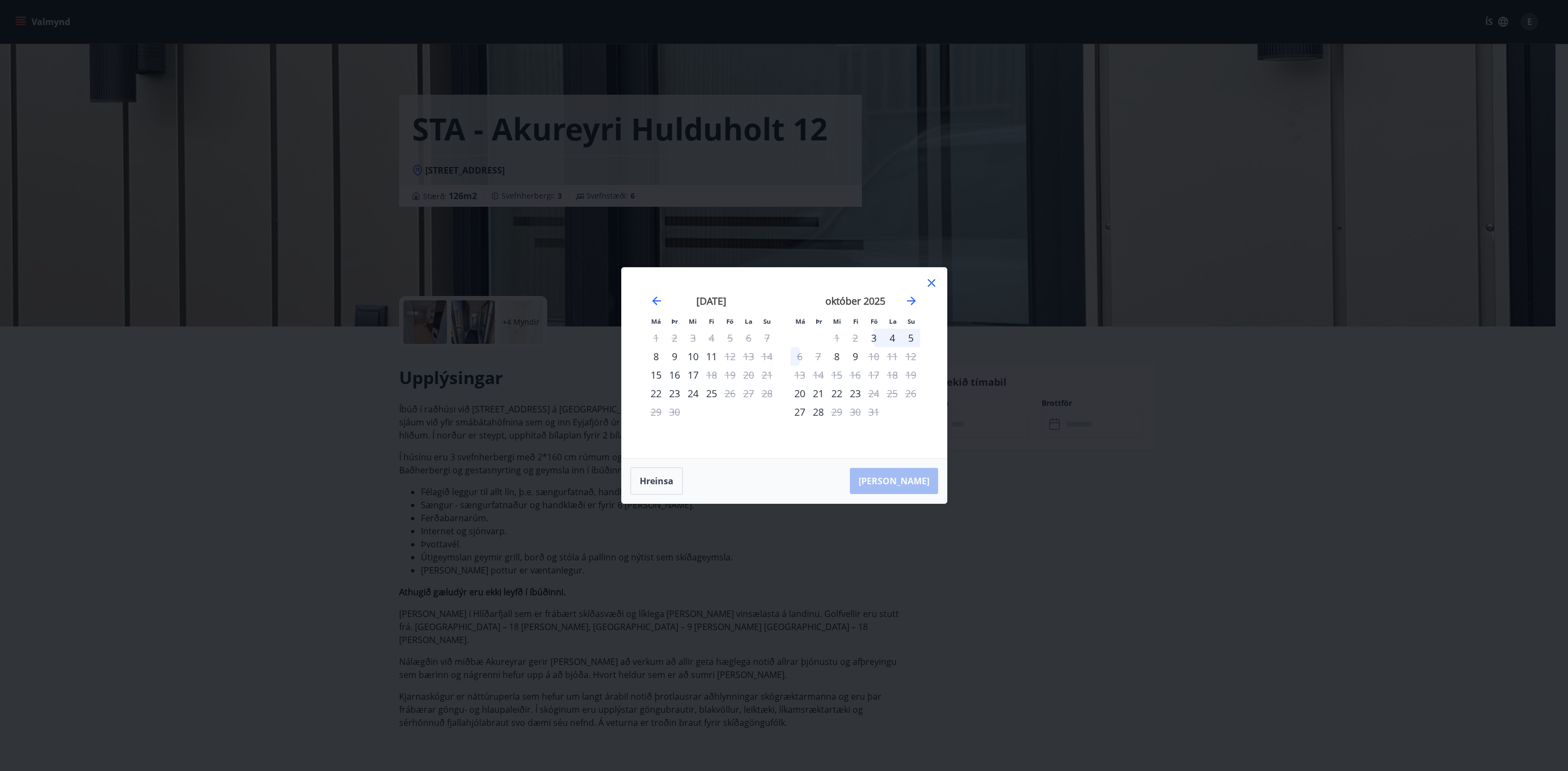
click at [928, 285] on icon at bounding box center [932, 283] width 13 height 13
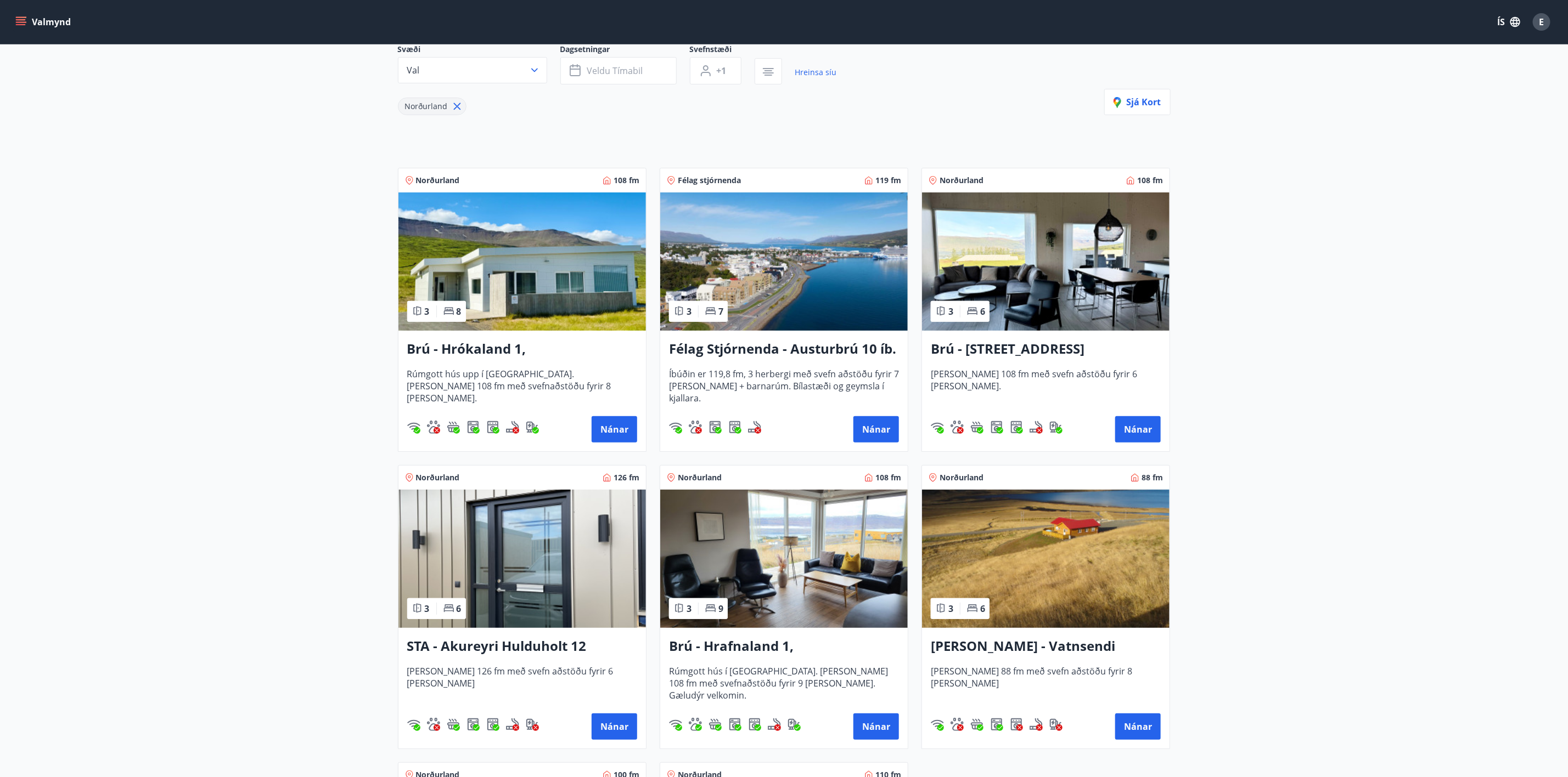
scroll to position [82, 0]
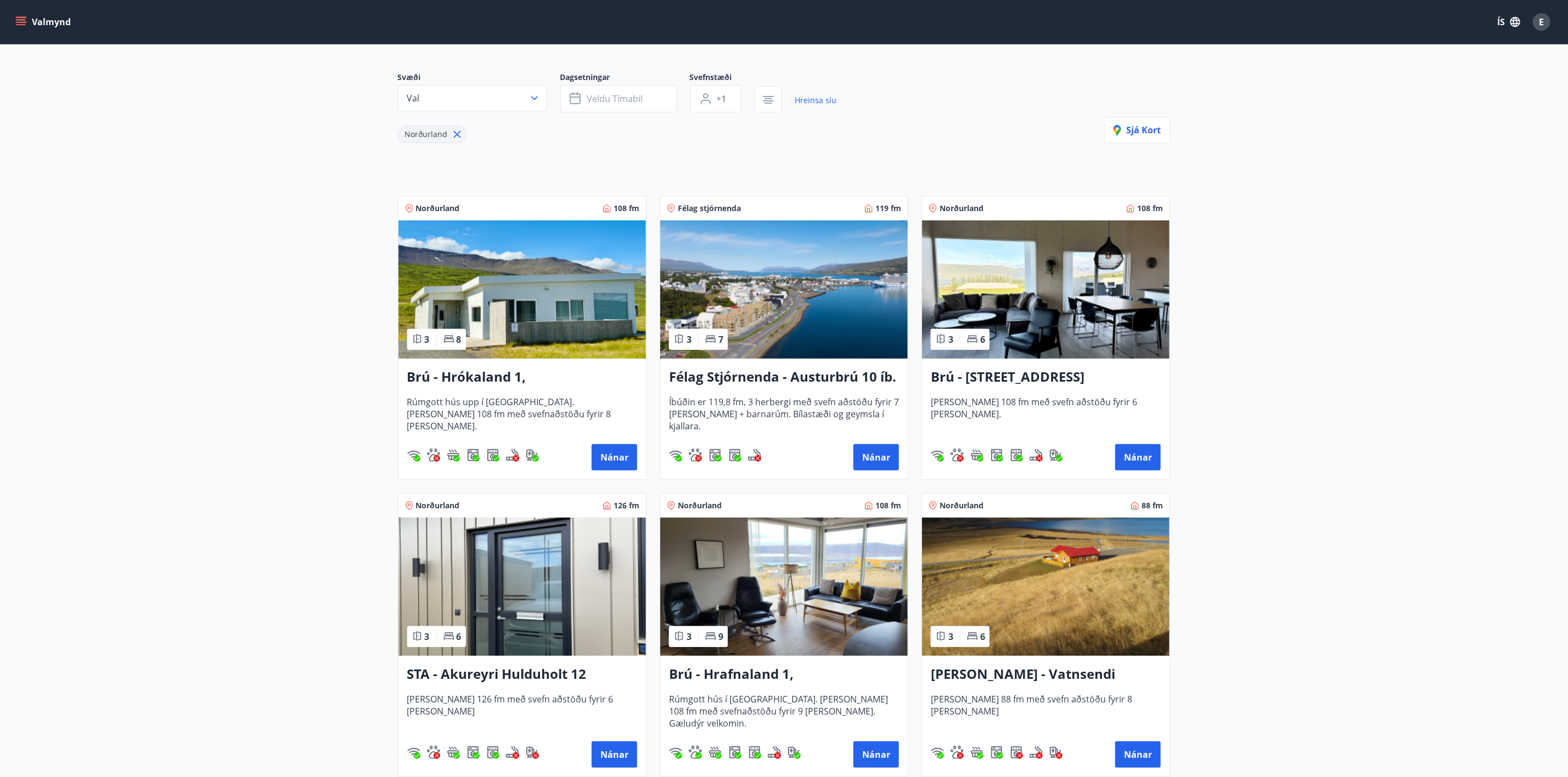
click at [779, 378] on h3 "Félag Stjórnenda - Austurbrú 10 íb. 201" at bounding box center [784, 378] width 230 height 20
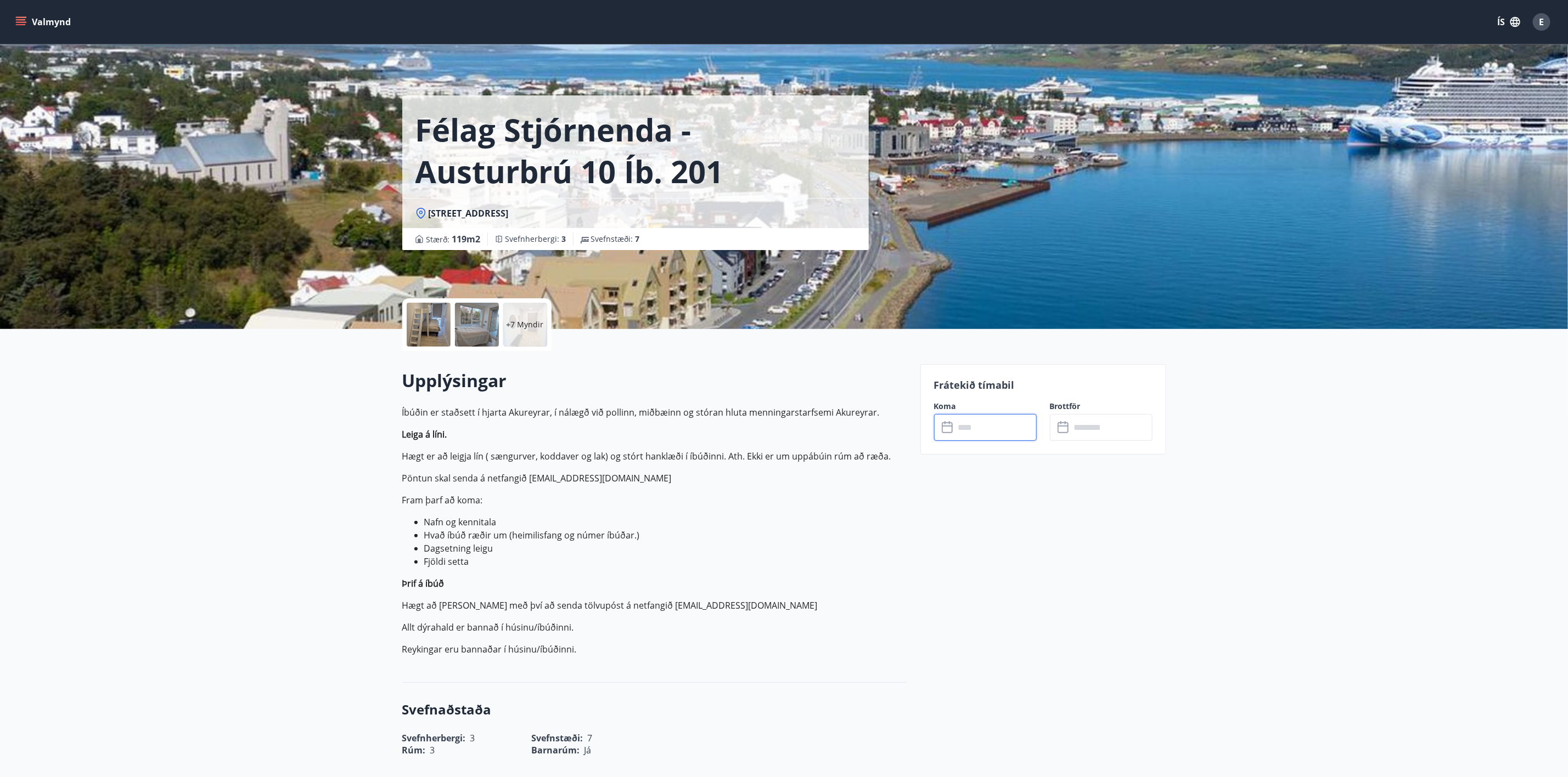
click at [980, 430] on input "text" at bounding box center [996, 427] width 82 height 26
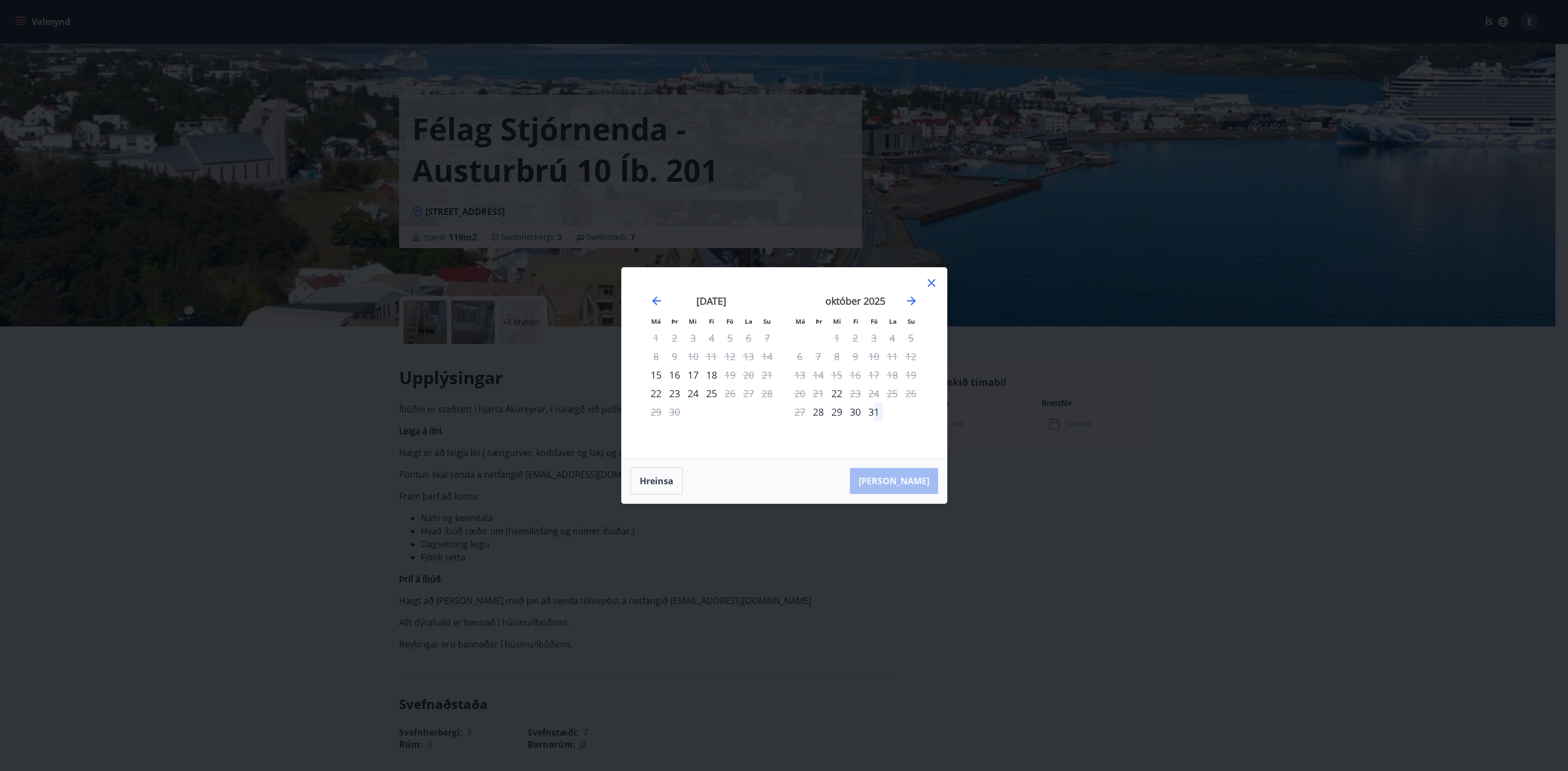
click at [938, 285] on div "Má Þr Mi Fi Fö La Su Má Þr Mi Fi Fö La Su [DATE] 1 2 3 4 5 6 7 8 9 10 11 12 13 …" at bounding box center [784, 363] width 325 height 191
click at [933, 280] on icon at bounding box center [932, 283] width 13 height 13
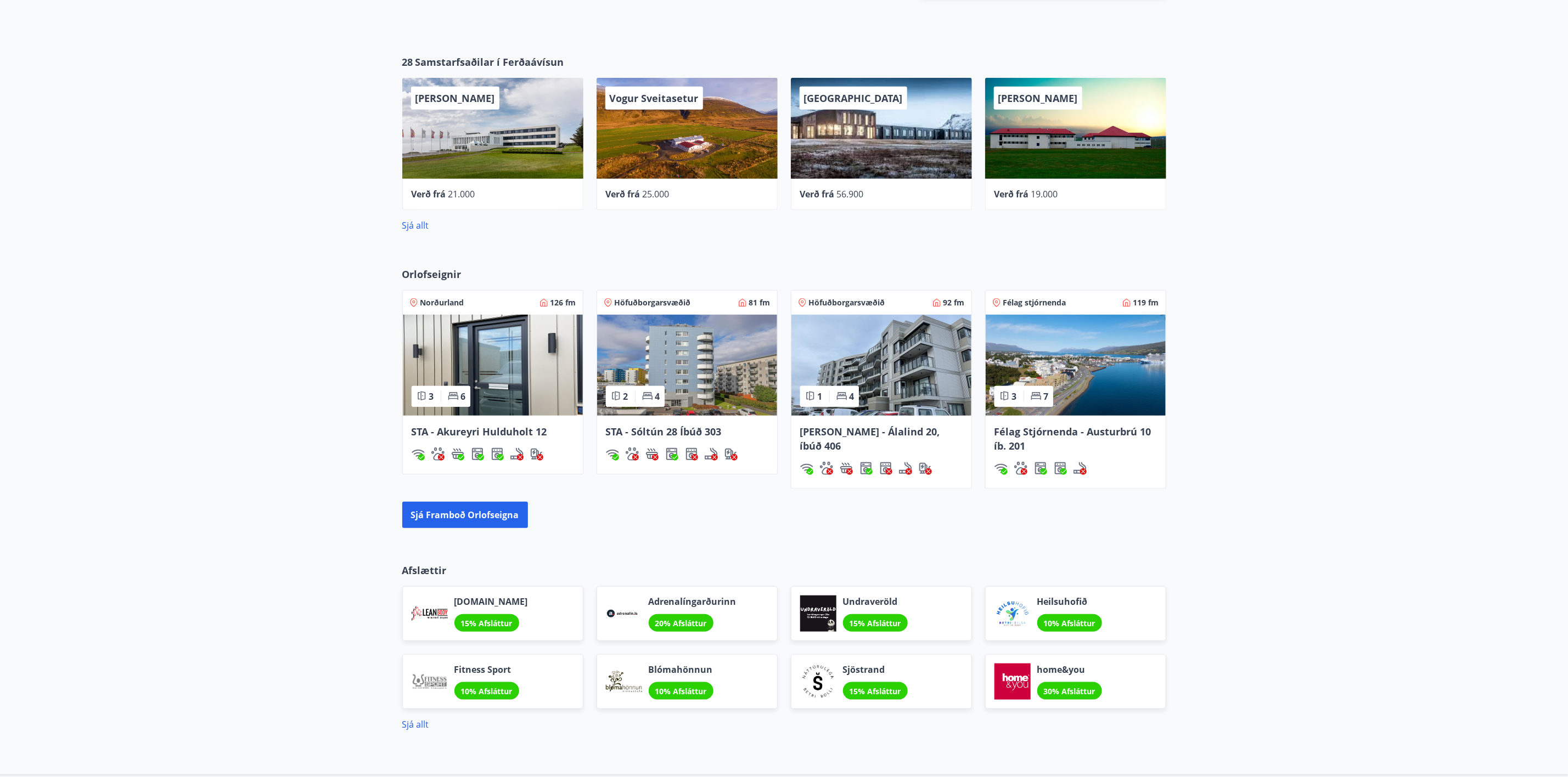
scroll to position [102, 0]
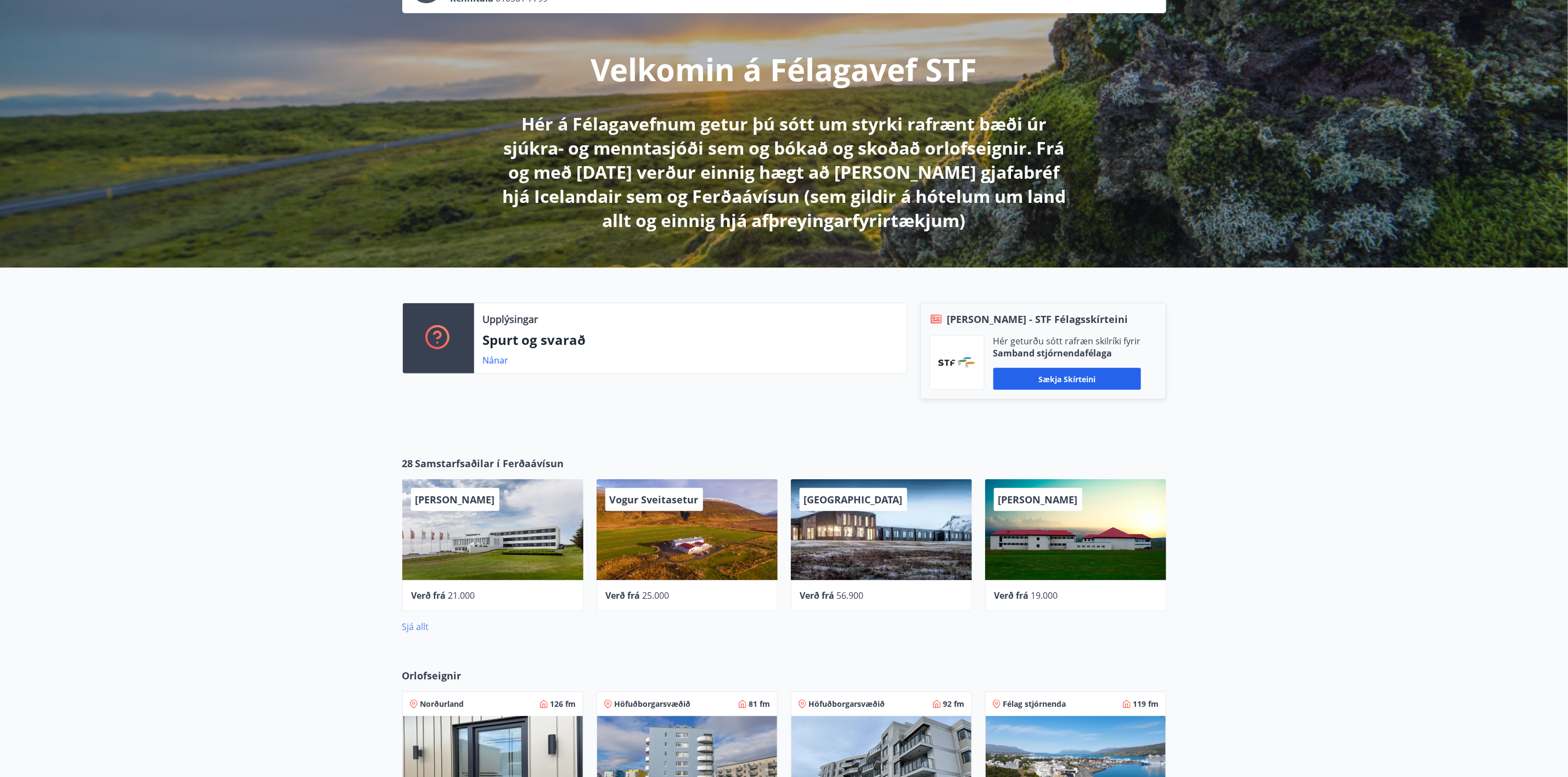
click at [411, 631] on link "Sjá allt" at bounding box center [415, 627] width 26 height 12
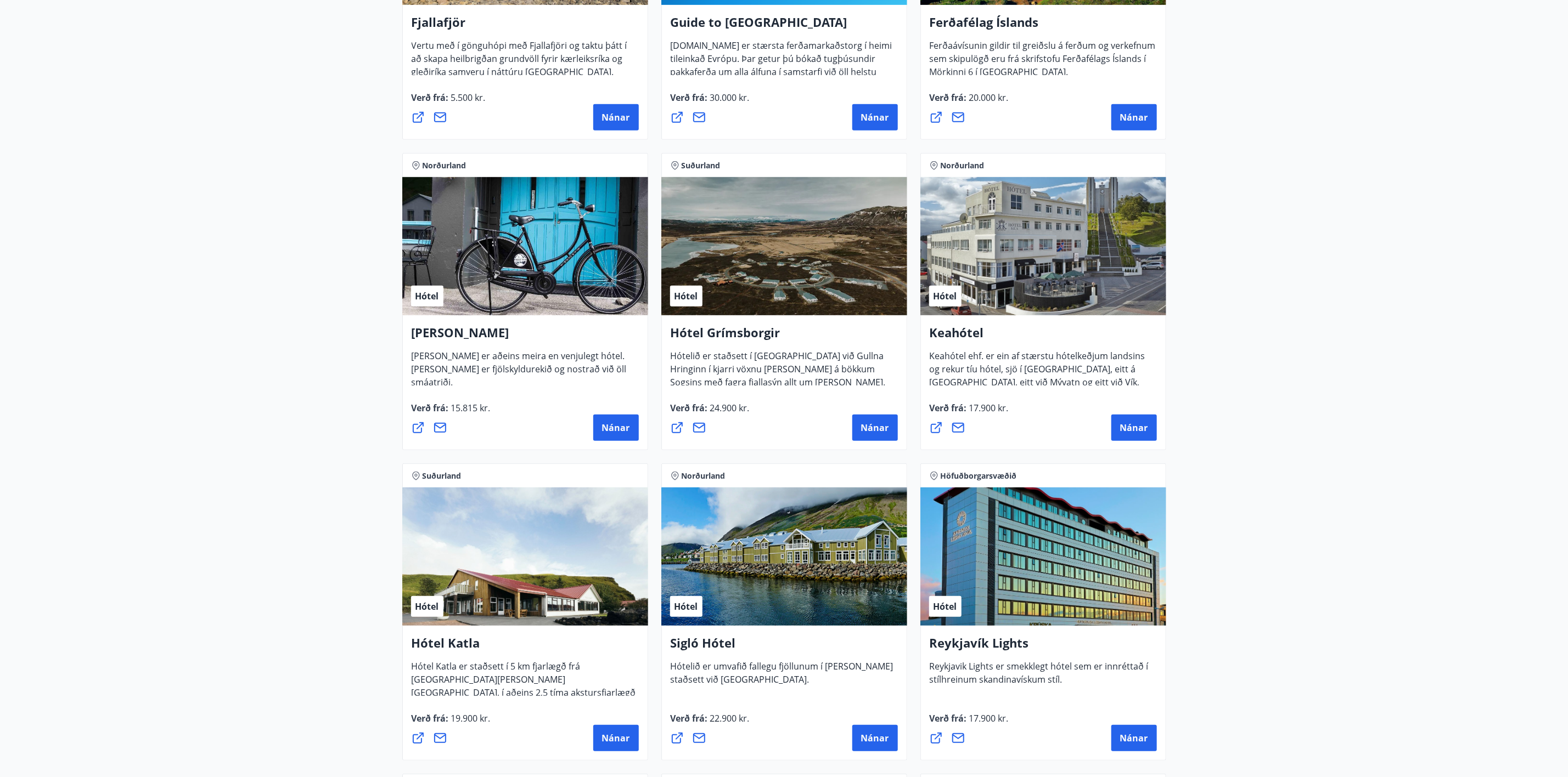
scroll to position [329, 0]
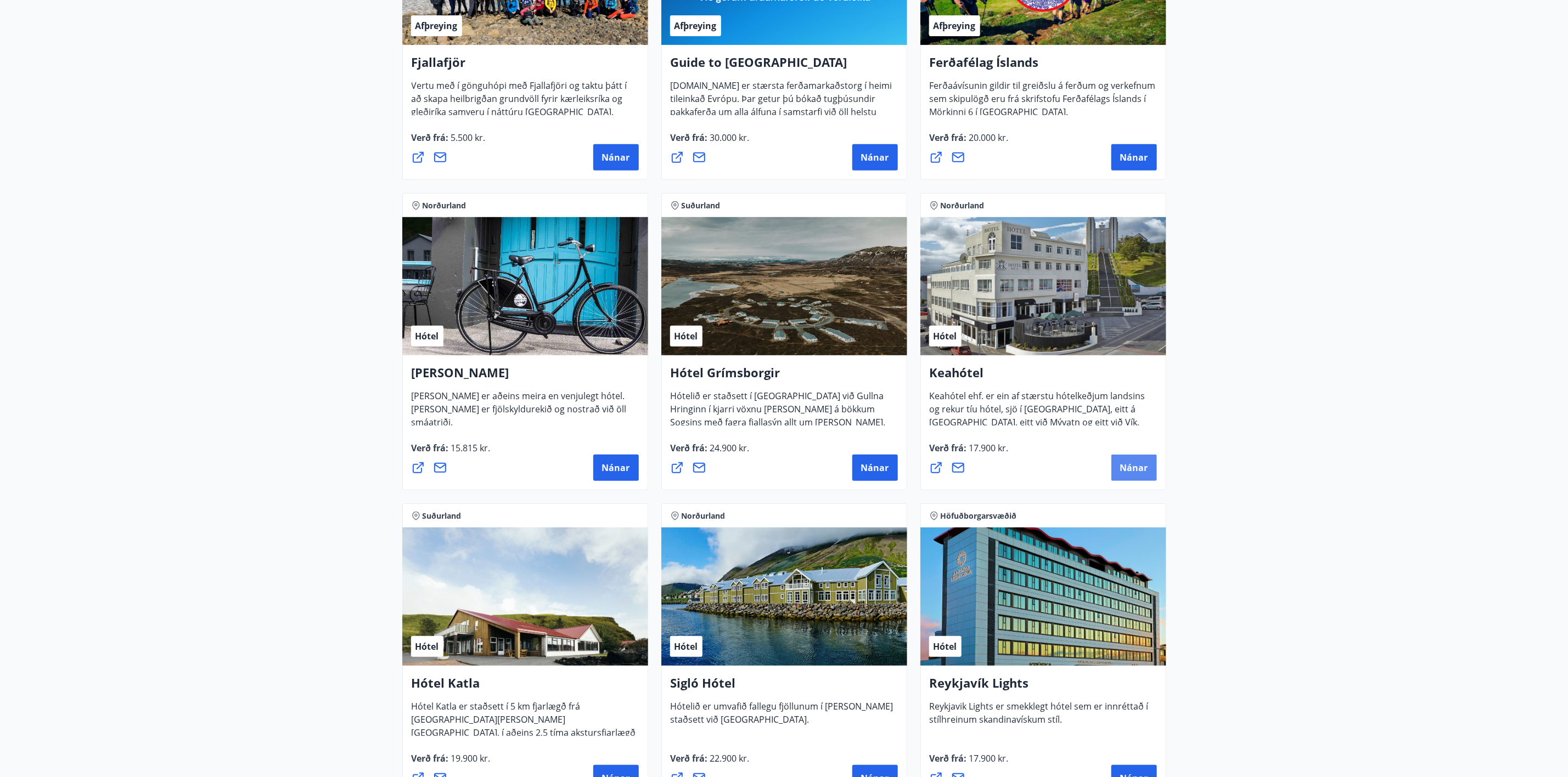
click at [1117, 468] on button "Nánar" at bounding box center [1134, 468] width 46 height 26
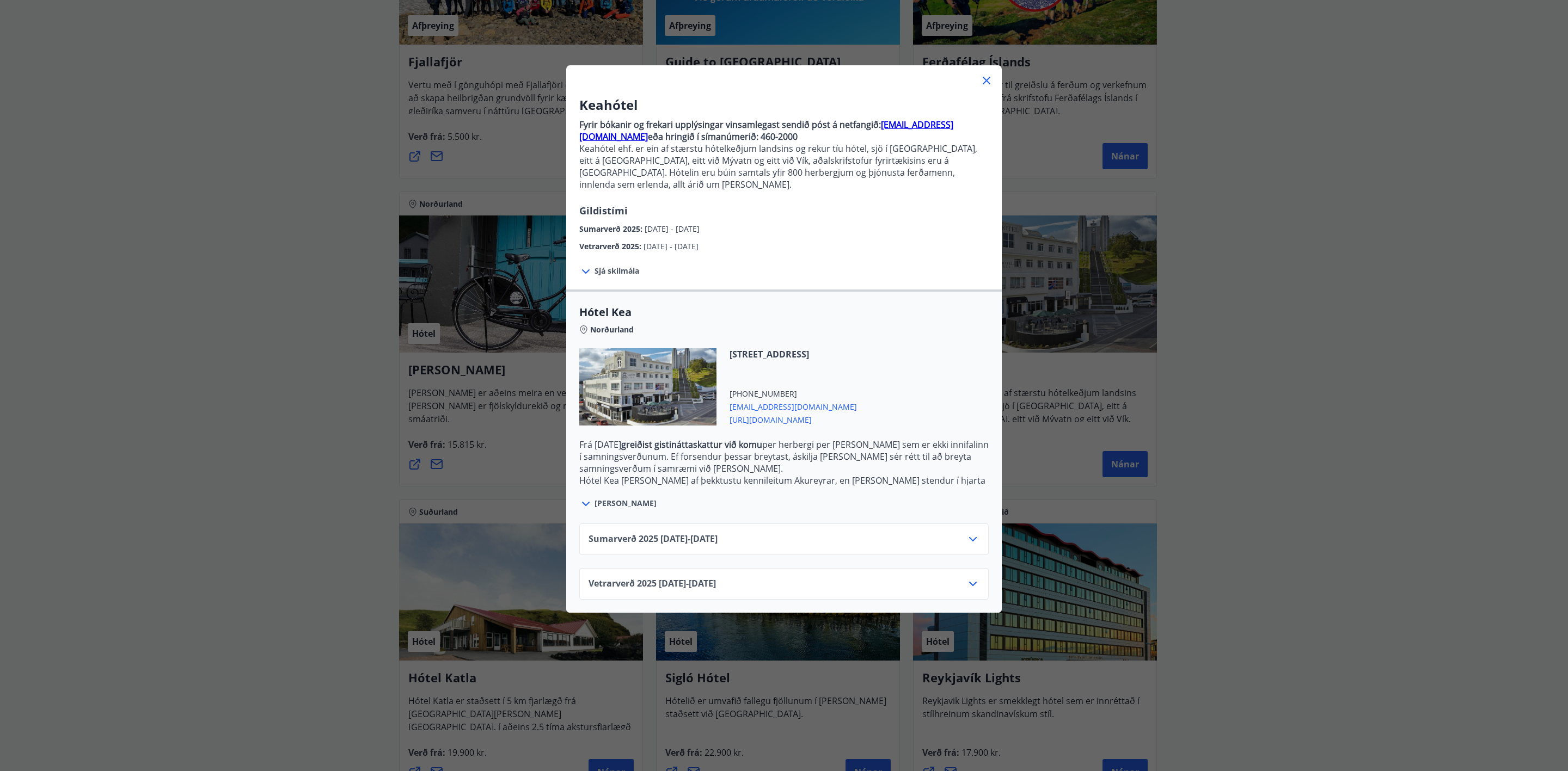
click at [970, 538] on icon at bounding box center [973, 539] width 7 height 5
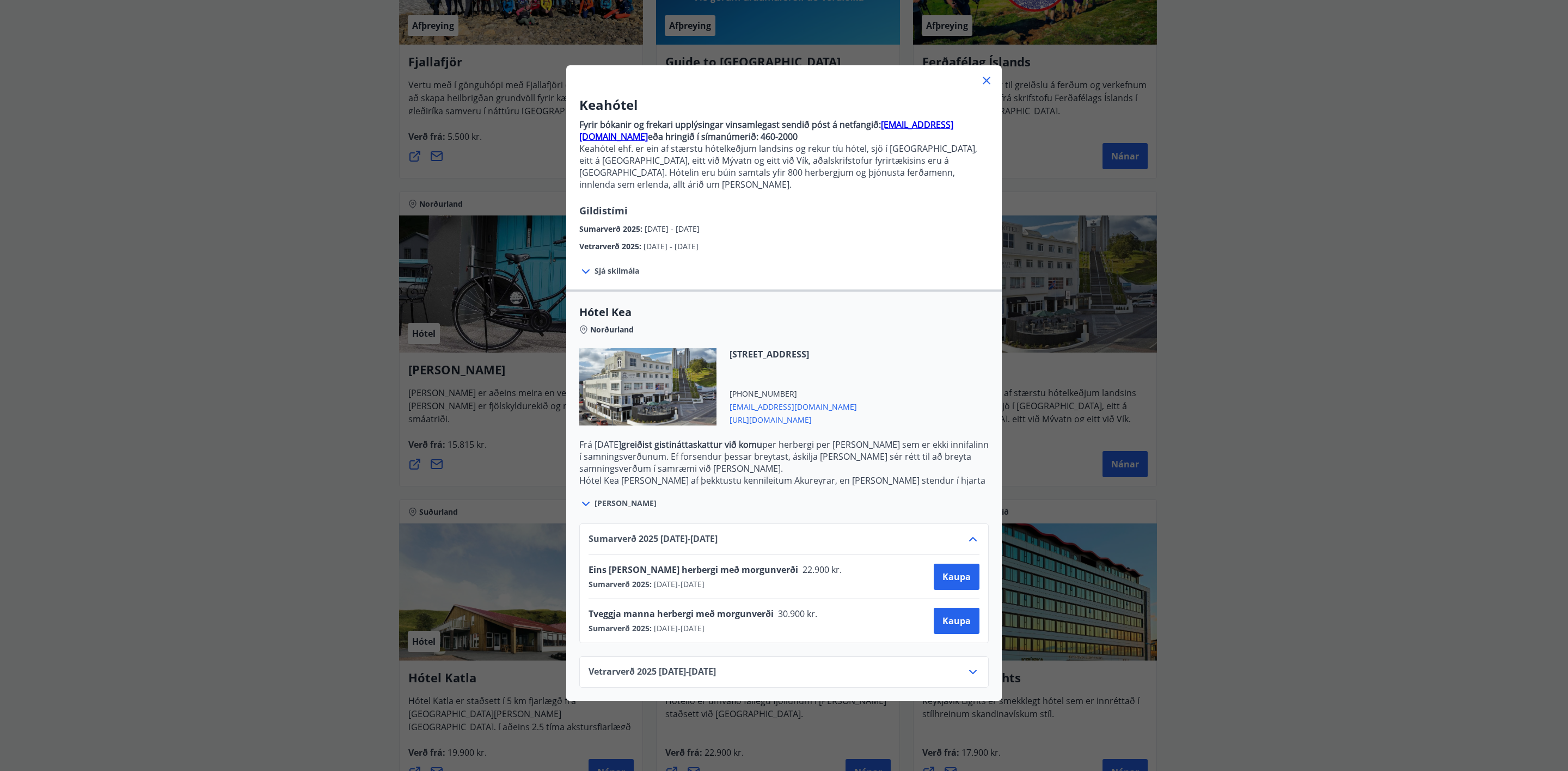
click at [980, 77] on icon at bounding box center [987, 81] width 13 height 13
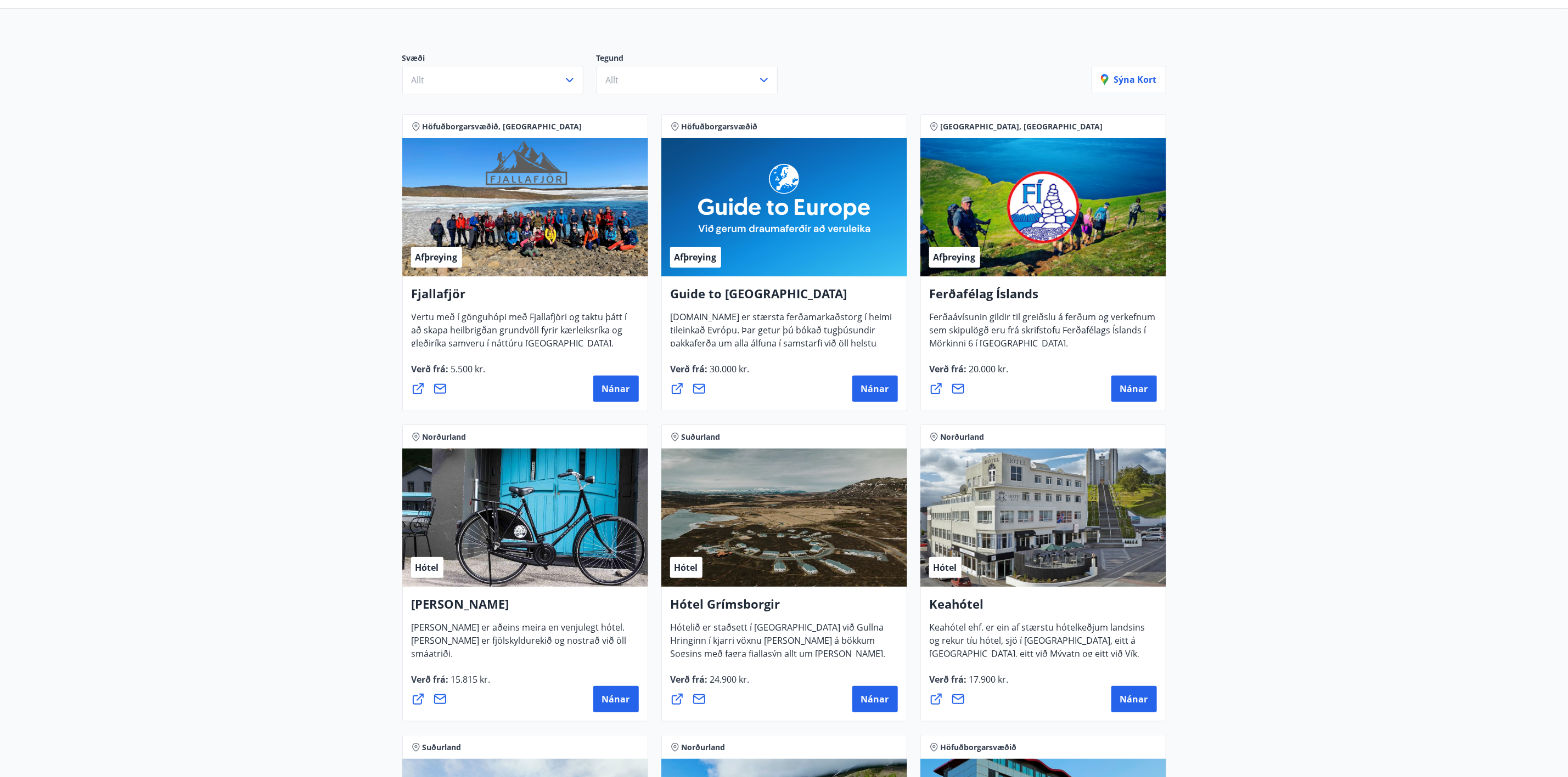
scroll to position [0, 0]
